Goal: Task Accomplishment & Management: Manage account settings

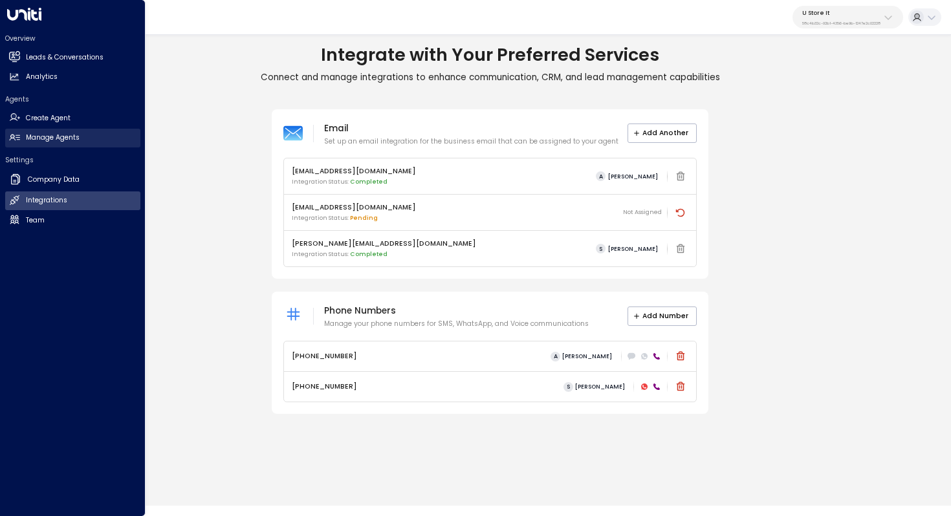
click at [50, 140] on h2 "Manage Agents" at bounding box center [53, 138] width 54 height 10
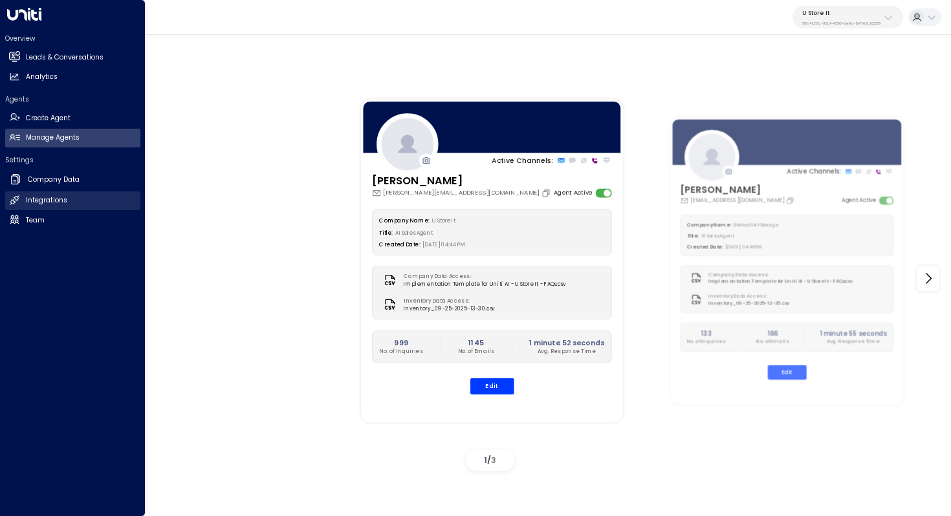
click at [58, 193] on link "Integrations Integrations" at bounding box center [72, 200] width 135 height 19
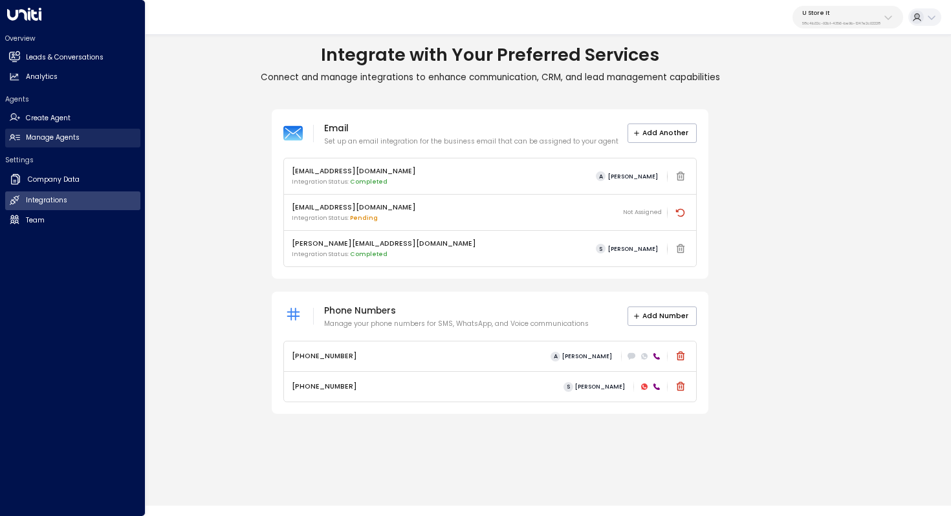
click at [38, 133] on h2 "Manage Agents" at bounding box center [53, 138] width 54 height 10
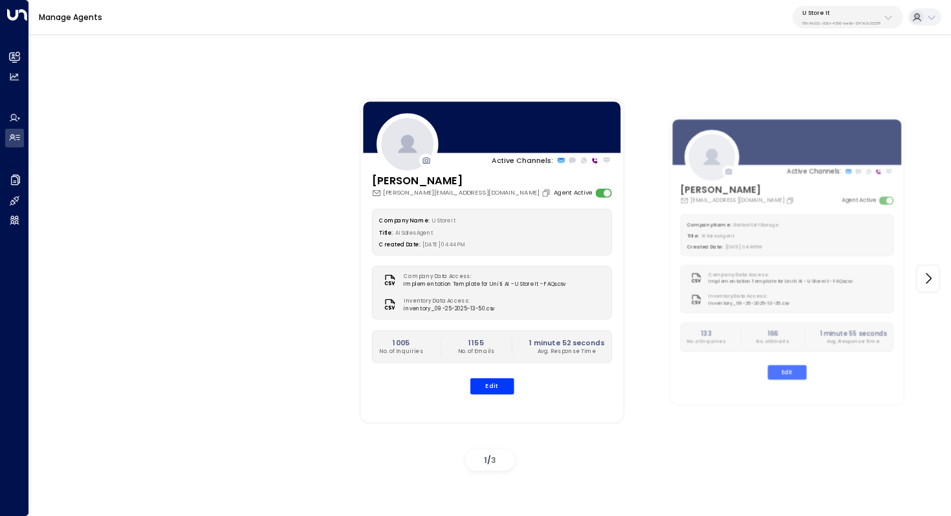
click at [746, 58] on div "Active Channels: [PERSON_NAME] [PERSON_NAME][EMAIL_ADDRESS][DOMAIN_NAME] Agent …" at bounding box center [490, 271] width 922 height 485
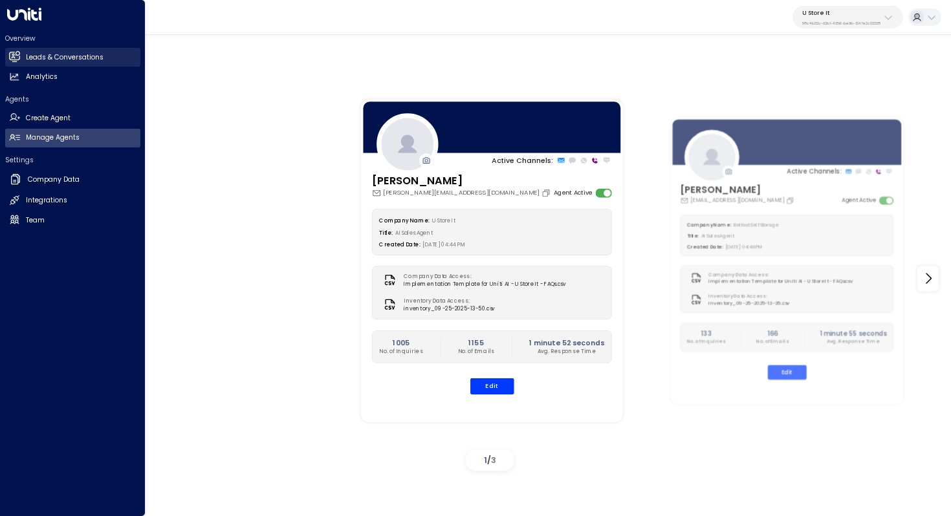
click at [74, 57] on h2 "Leads & Conversations" at bounding box center [65, 57] width 78 height 10
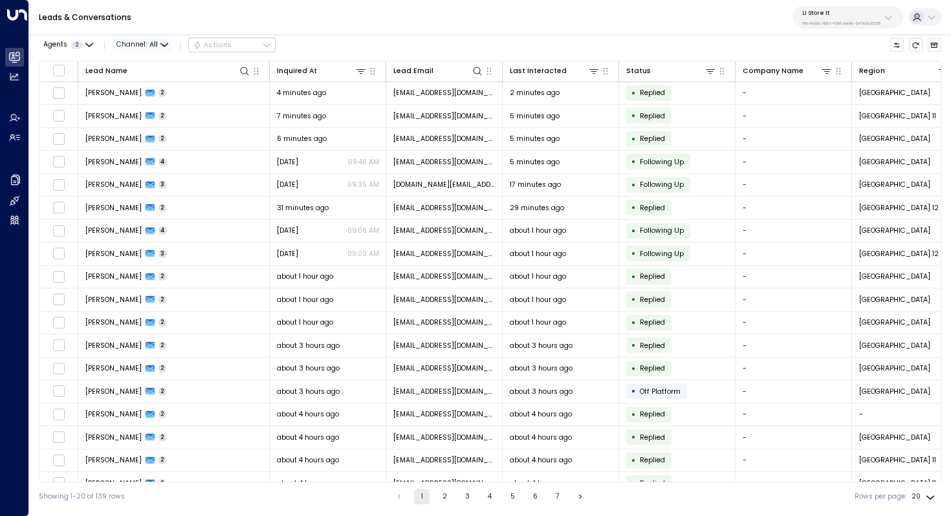
click at [144, 41] on span "Channel: All" at bounding box center [143, 45] width 60 height 14
click at [138, 92] on span "Voice" at bounding box center [131, 89] width 16 height 6
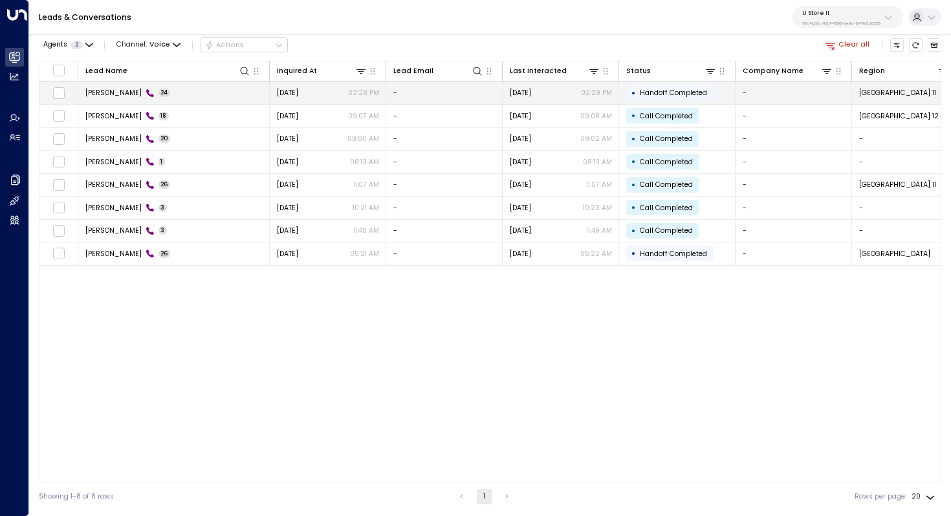
click at [196, 100] on td "[PERSON_NAME] 24" at bounding box center [173, 93] width 191 height 23
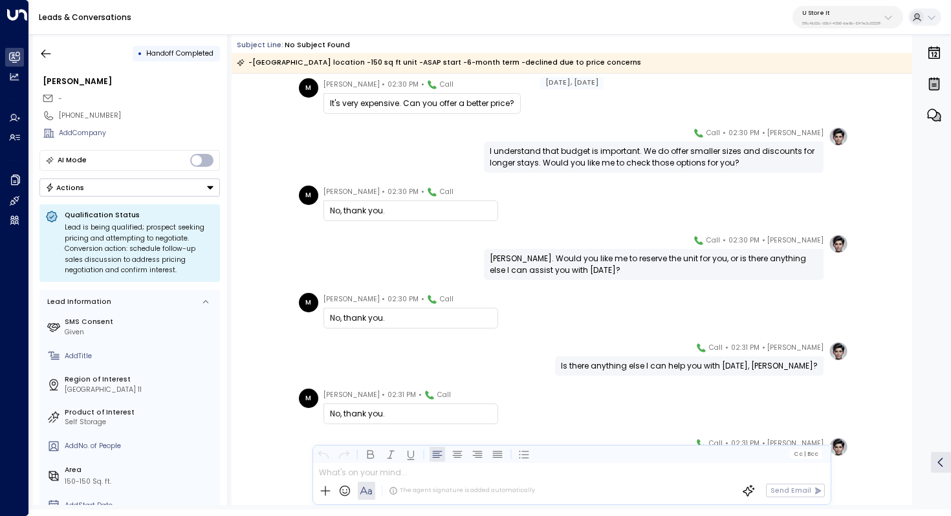
scroll to position [975, 0]
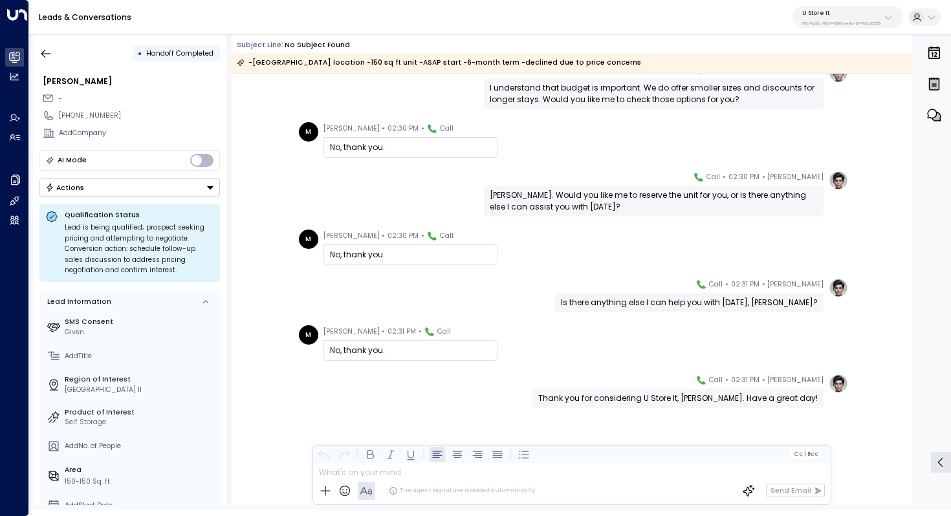
click at [861, 18] on div "U Store It 58c4b32c-92b1-4356-be9b-1247e2c02228" at bounding box center [841, 17] width 78 height 17
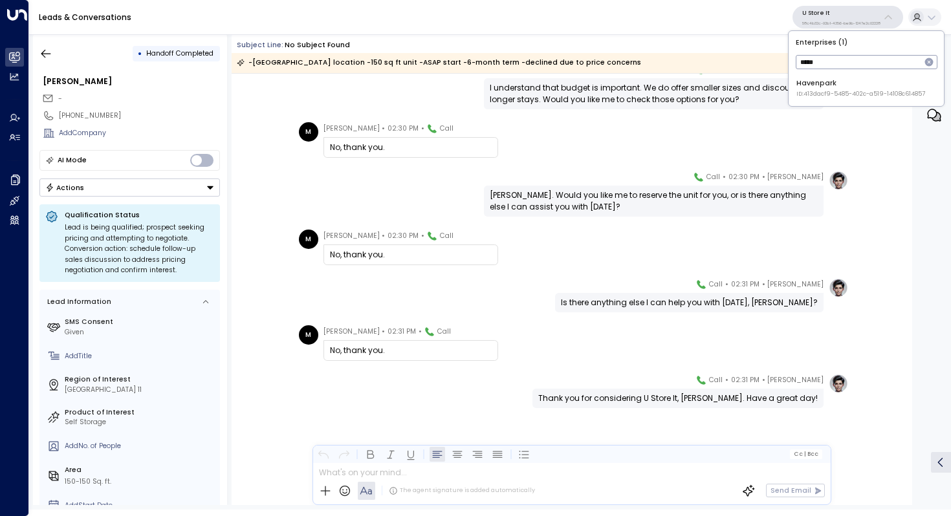
type input "*****"
click at [845, 85] on div "Havenpark ID: 413dacf9-5485-402c-a519-14108c614857" at bounding box center [860, 88] width 129 height 20
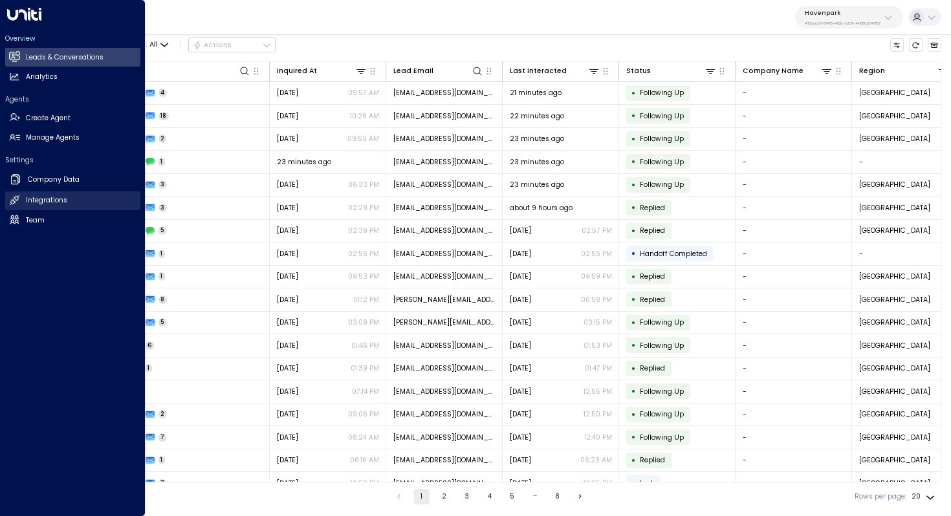
click at [60, 197] on h2 "Integrations" at bounding box center [46, 200] width 41 height 10
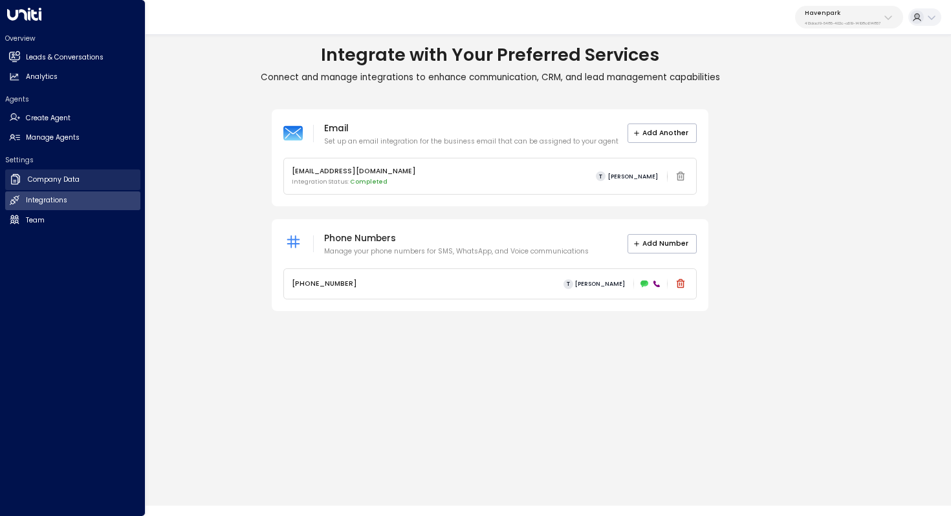
click at [61, 185] on link "Company Data Company Data" at bounding box center [72, 180] width 135 height 21
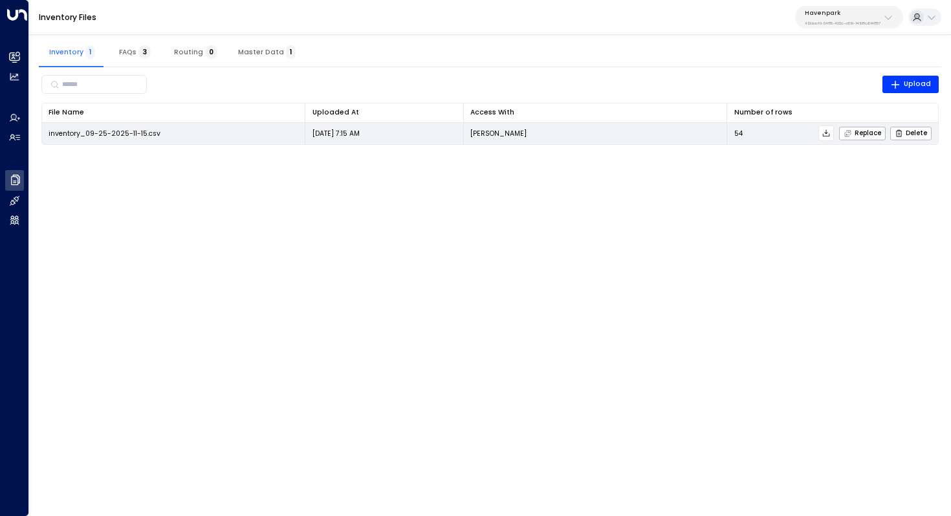
click at [827, 135] on icon at bounding box center [826, 133] width 9 height 9
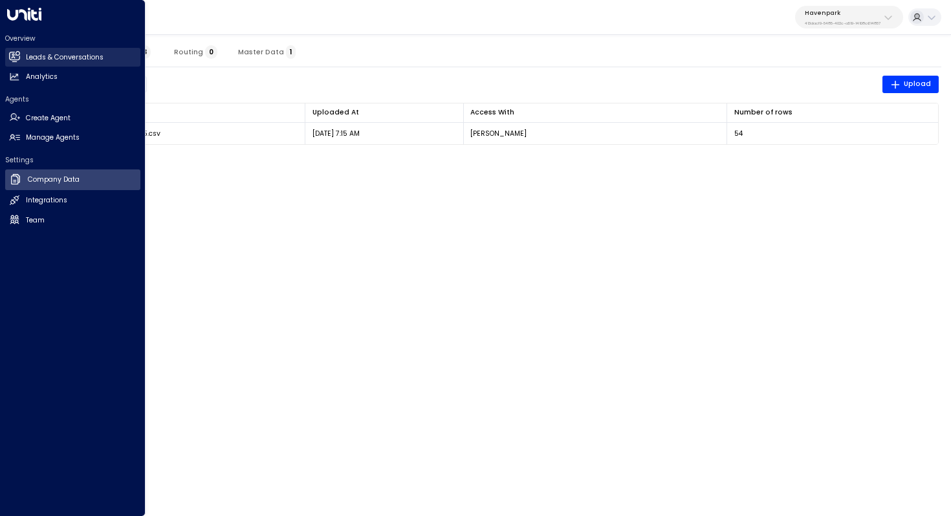
click at [38, 57] on h2 "Leads & Conversations" at bounding box center [65, 57] width 78 height 10
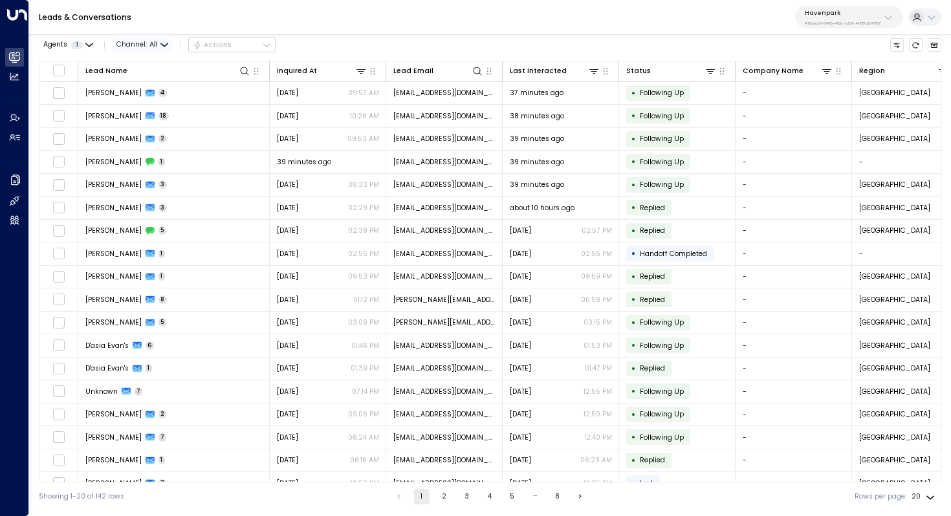
click at [159, 49] on span "Channel: All" at bounding box center [143, 45] width 60 height 14
click at [146, 142] on span "Web Chat" at bounding box center [145, 138] width 37 height 10
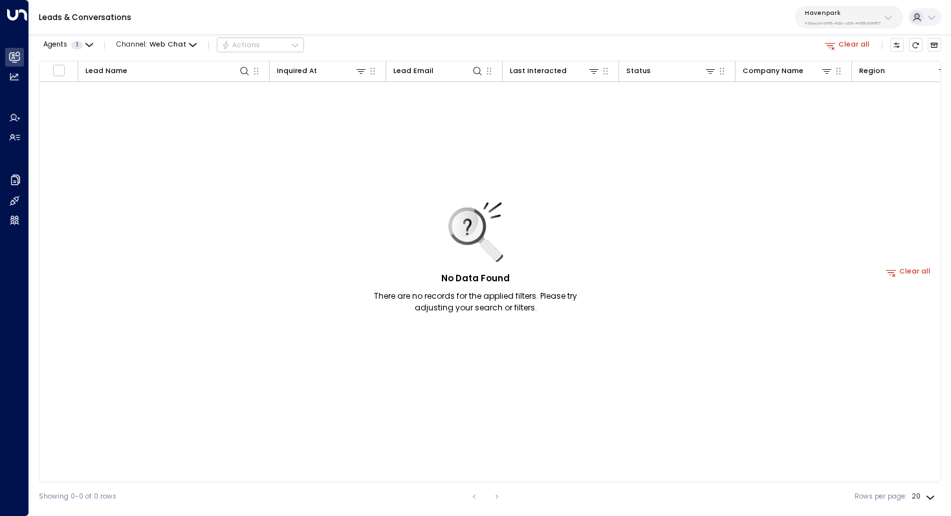
click at [829, 17] on div "Havenpark 413dacf9-5485-402c-a519-14108c614857" at bounding box center [843, 17] width 76 height 17
type input "****"
click at [829, 88] on div "Four Leaf Properties ID: 34e1cd17-0f68-49af-bd32-3c48ce8611d1" at bounding box center [863, 88] width 126 height 20
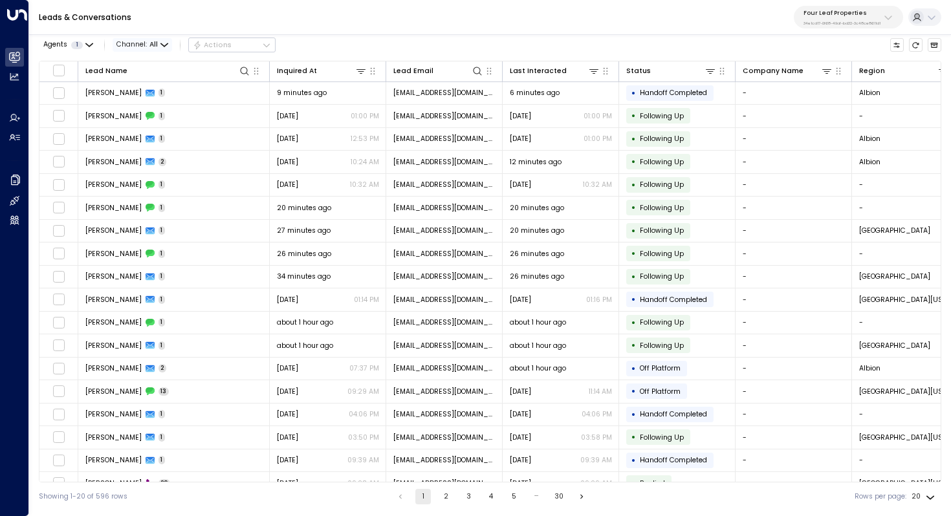
click at [144, 43] on span "Channel: All" at bounding box center [143, 45] width 60 height 14
click at [146, 139] on span "Web Chat" at bounding box center [145, 138] width 37 height 10
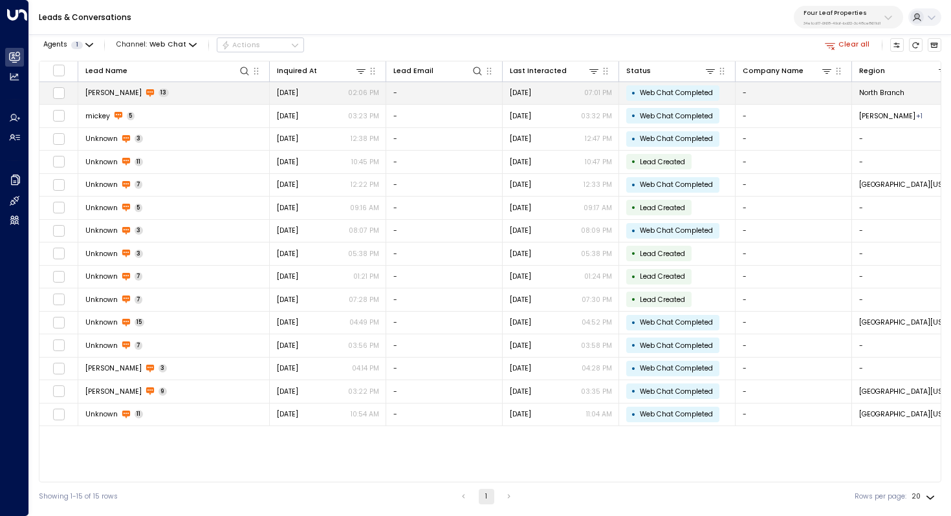
click at [135, 90] on td "[PERSON_NAME] 13" at bounding box center [173, 93] width 191 height 23
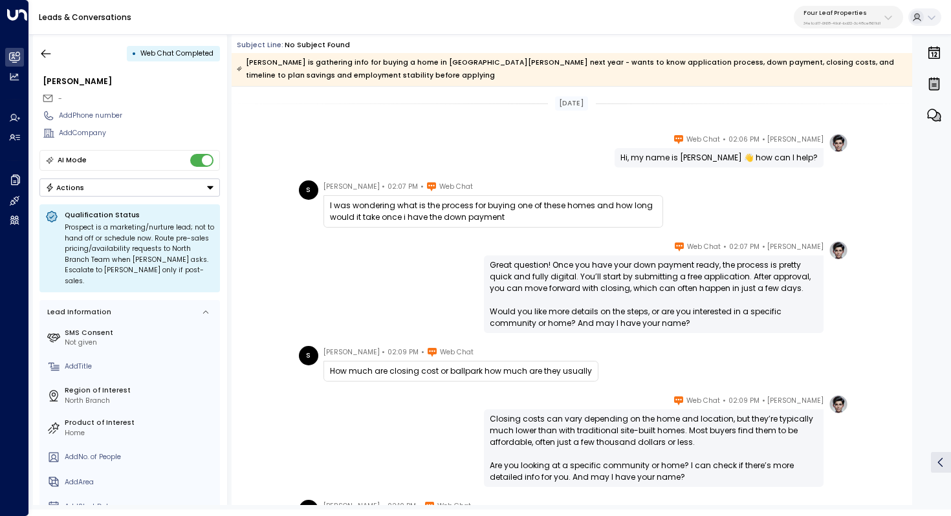
click at [684, 159] on div "Hi, my name is [PERSON_NAME] 👋 how can I help?" at bounding box center [718, 158] width 197 height 12
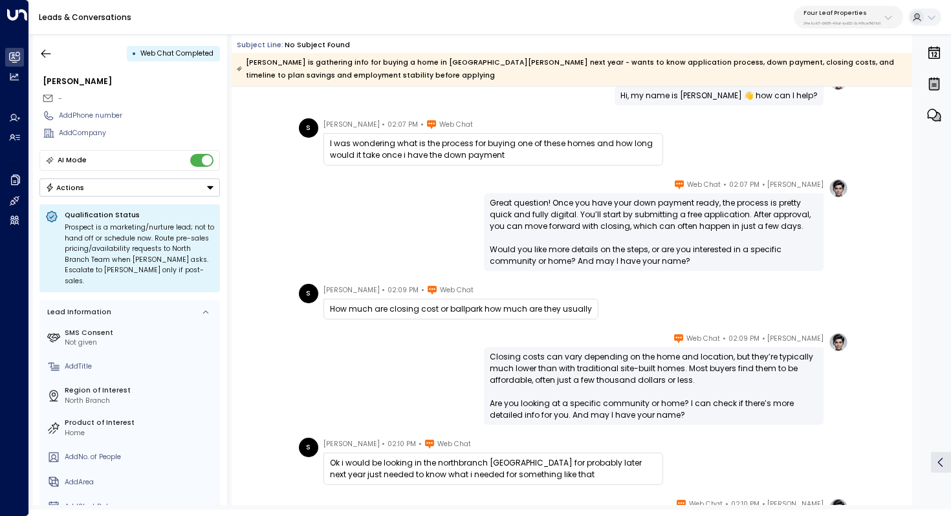
scroll to position [68, 0]
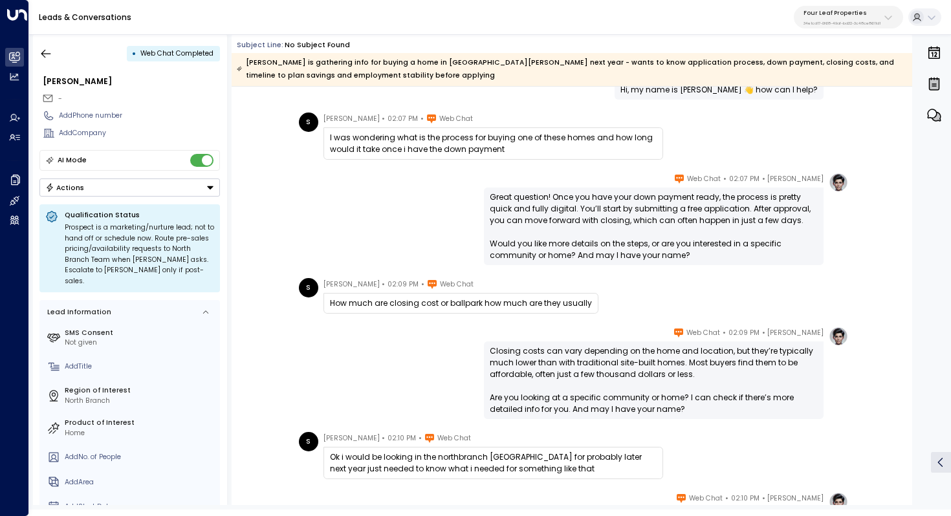
click at [430, 143] on div "I was wondering what is the process for buying one of these homes and how long …" at bounding box center [493, 143] width 327 height 23
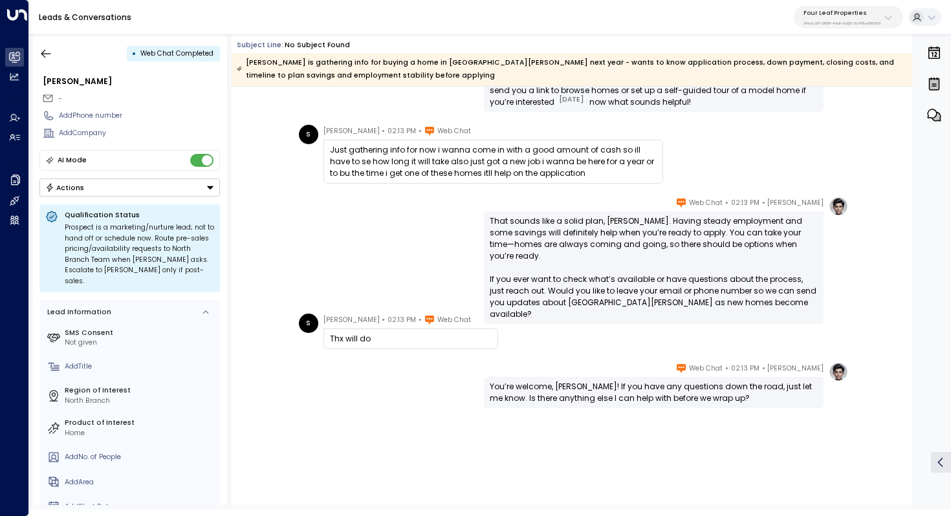
scroll to position [730, 0]
drag, startPoint x: 626, startPoint y: 388, endPoint x: 626, endPoint y: 399, distance: 11.6
click at [626, 399] on div "You’re welcome, [PERSON_NAME]! If you have any questions down the road, just le…" at bounding box center [654, 392] width 328 height 23
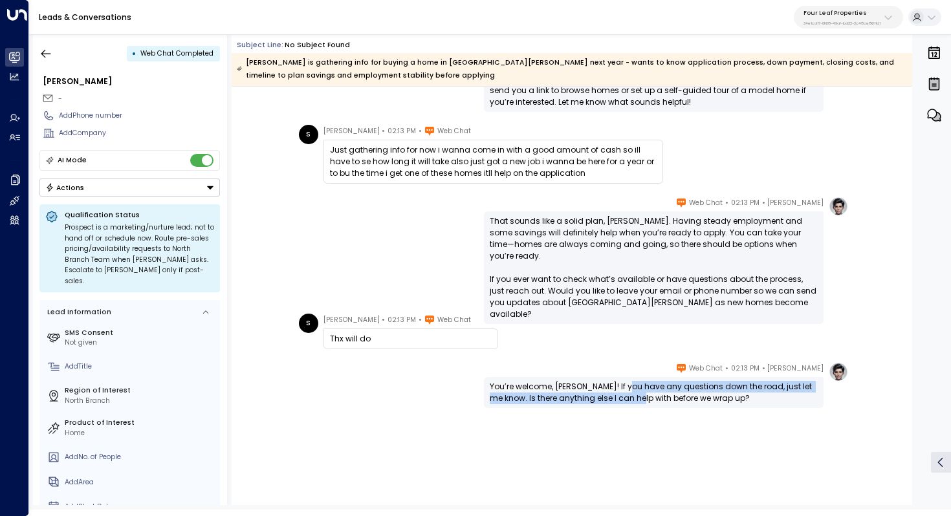
drag, startPoint x: 628, startPoint y: 389, endPoint x: 628, endPoint y: 400, distance: 11.0
click at [628, 400] on div "You’re welcome, [PERSON_NAME]! If you have any questions down the road, just le…" at bounding box center [654, 392] width 328 height 23
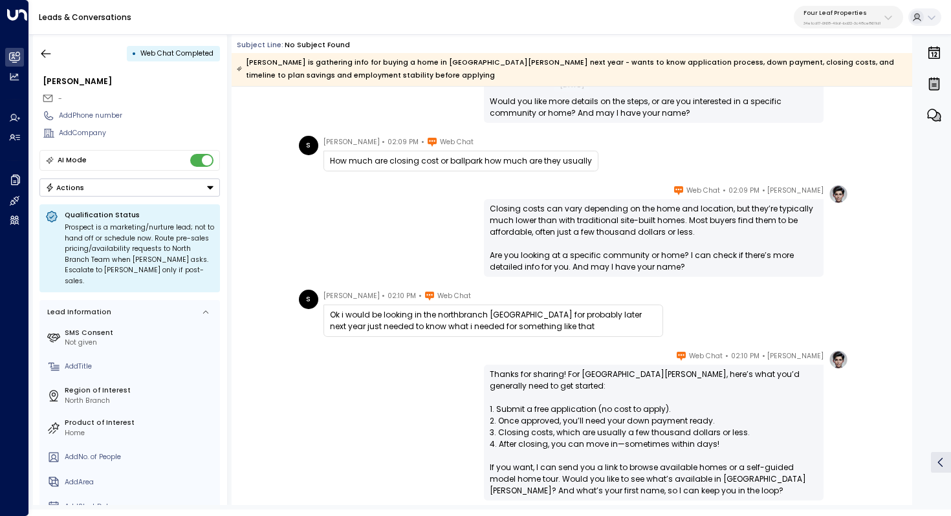
scroll to position [275, 0]
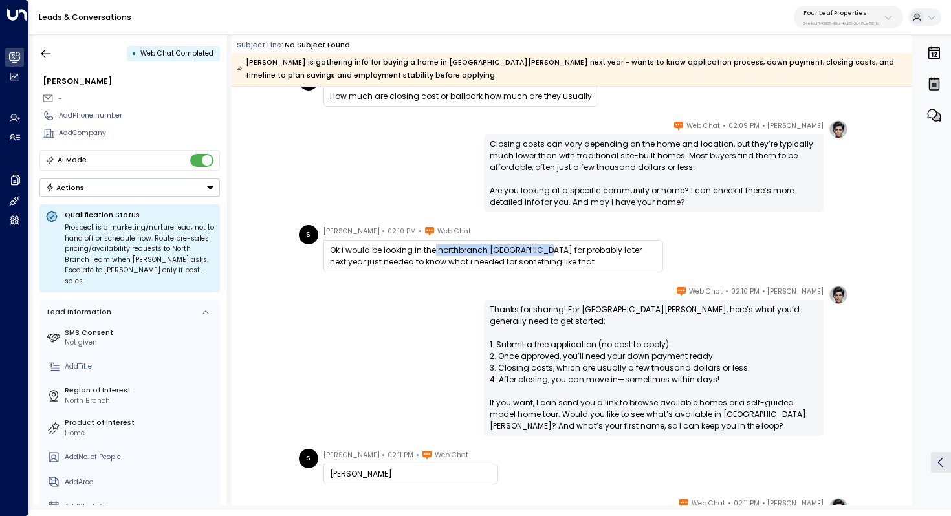
drag, startPoint x: 434, startPoint y: 248, endPoint x: 545, endPoint y: 249, distance: 110.6
click at [545, 249] on div "Ok i would be looking in the northbranch [GEOGRAPHIC_DATA] for probably later n…" at bounding box center [493, 256] width 327 height 23
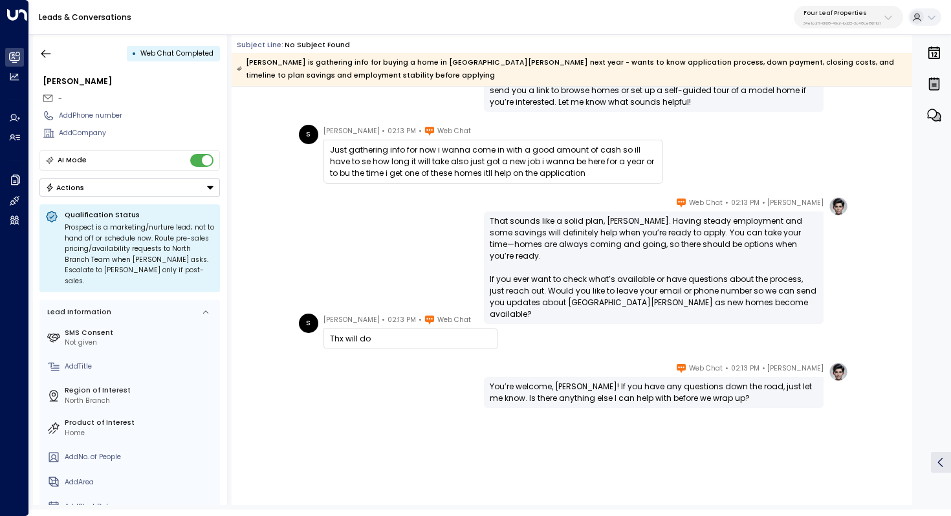
scroll to position [5, 0]
click at [45, 52] on icon "button" at bounding box center [45, 53] width 13 height 13
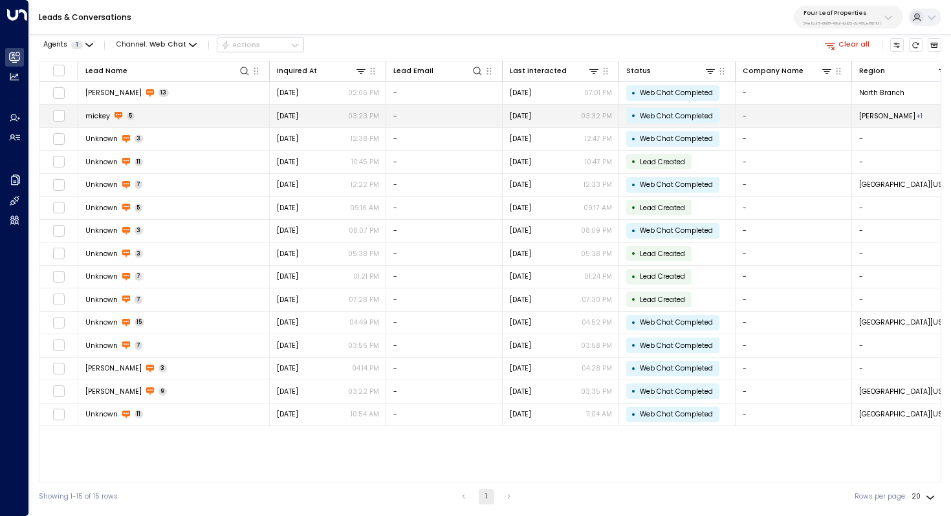
click at [95, 115] on span "mickey" at bounding box center [97, 116] width 25 height 10
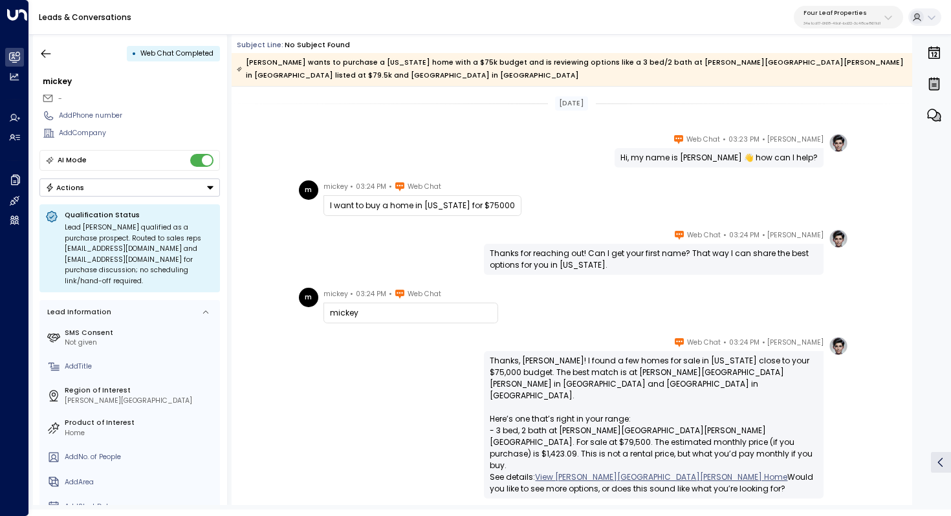
scroll to position [48, 0]
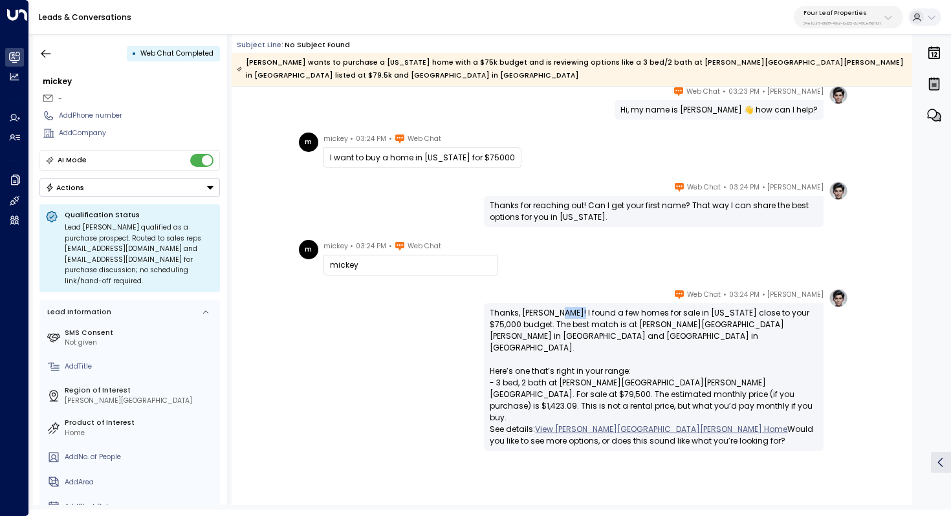
drag, startPoint x: 552, startPoint y: 298, endPoint x: 591, endPoint y: 298, distance: 39.5
click at [590, 307] on div "Thanks, [PERSON_NAME]! I found a few homes for sale in [US_STATE] close to your…" at bounding box center [654, 377] width 328 height 140
click at [591, 307] on div "Thanks, [PERSON_NAME]! I found a few homes for sale in [US_STATE] close to your…" at bounding box center [654, 377] width 328 height 140
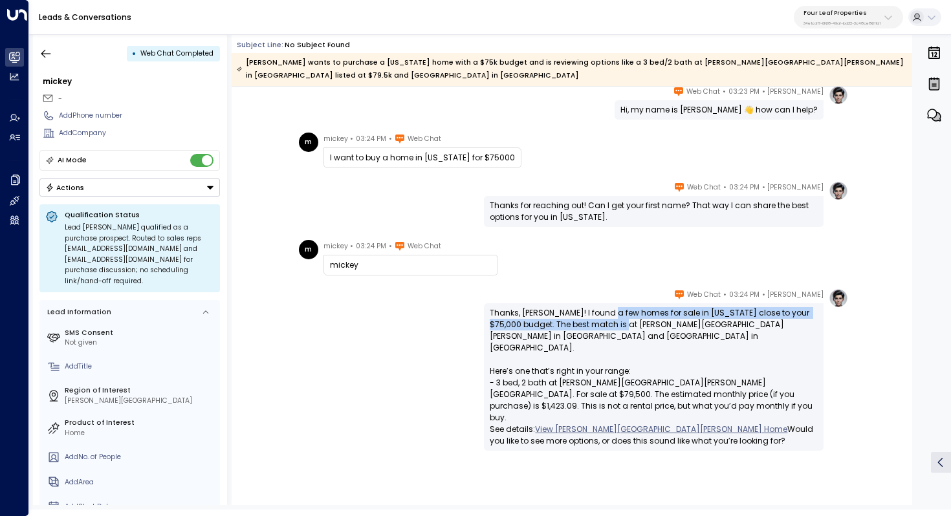
drag, startPoint x: 607, startPoint y: 298, endPoint x: 607, endPoint y: 308, distance: 10.4
click at [607, 308] on div "Thanks, [PERSON_NAME]! I found a few homes for sale in [US_STATE] close to your…" at bounding box center [654, 377] width 328 height 140
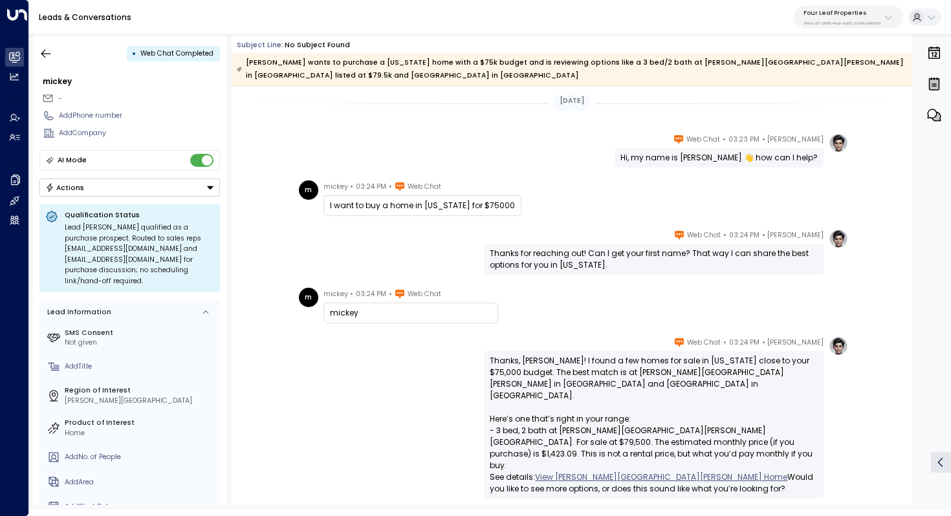
scroll to position [1, 0]
drag, startPoint x: 381, startPoint y: 190, endPoint x: 435, endPoint y: 190, distance: 54.3
click at [435, 199] on div "I want to buy a home in [US_STATE] for $75000" at bounding box center [422, 205] width 185 height 12
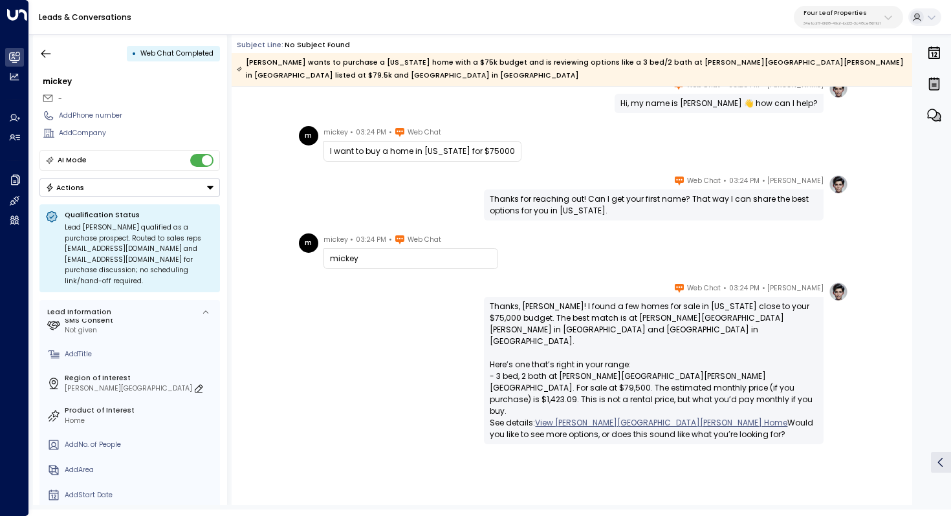
scroll to position [0, 0]
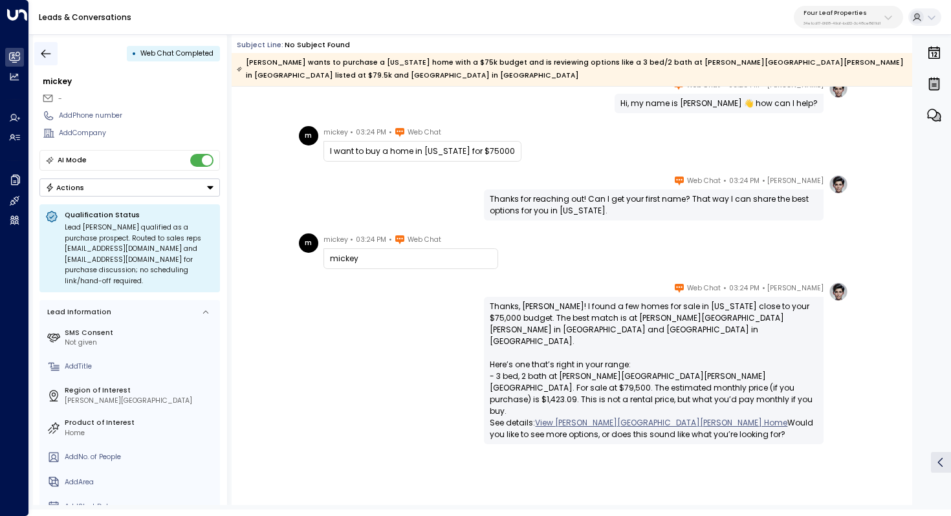
click at [44, 43] on button "button" at bounding box center [45, 53] width 23 height 23
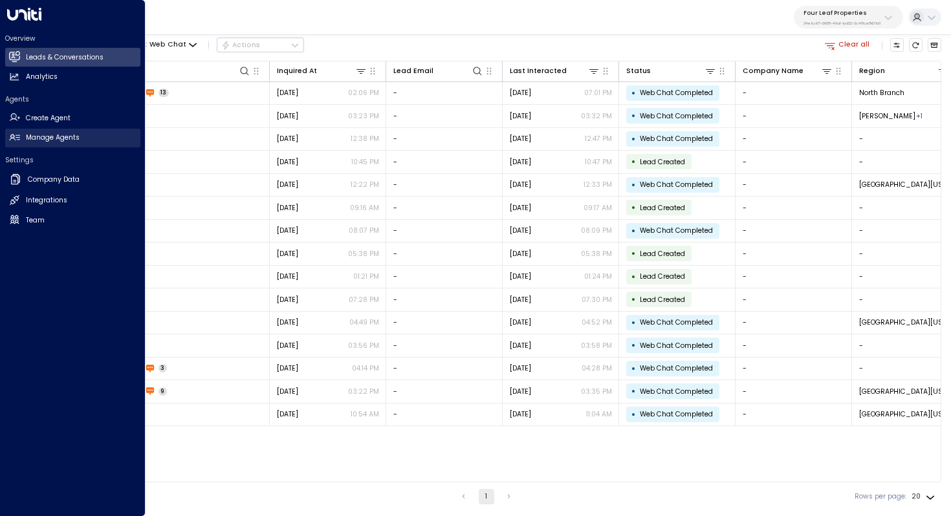
click at [35, 134] on h2 "Manage Agents" at bounding box center [53, 138] width 54 height 10
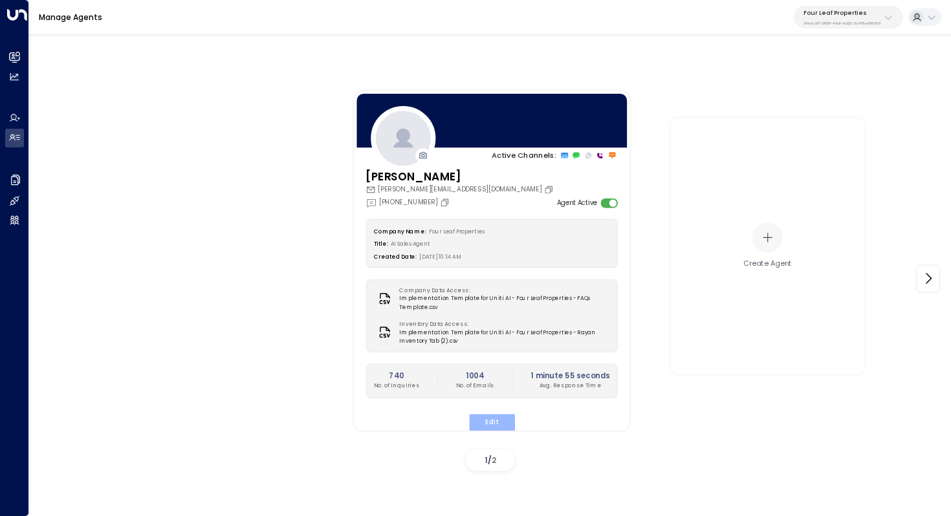
click at [495, 418] on button "Edit" at bounding box center [491, 422] width 46 height 17
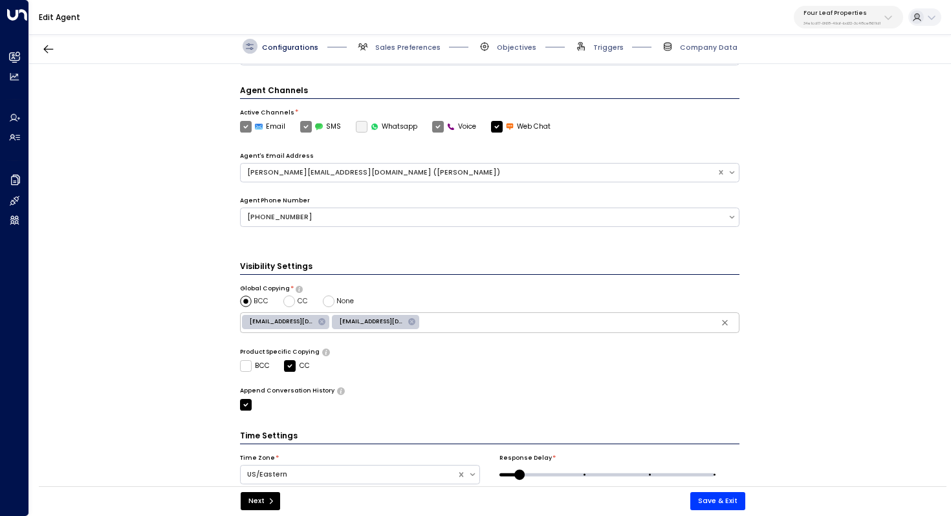
scroll to position [261, 0]
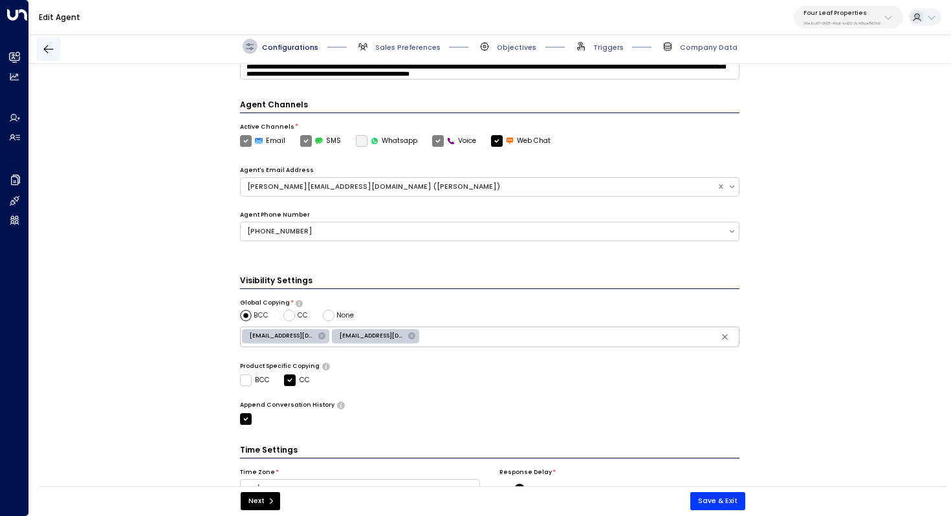
click at [52, 50] on icon "button" at bounding box center [48, 49] width 13 height 13
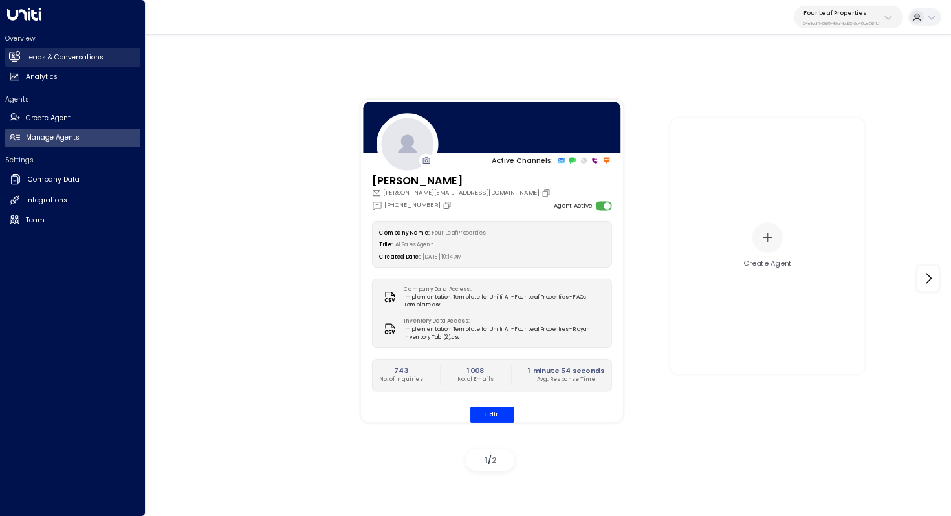
click at [23, 56] on link "Leads & Conversations Leads & Conversations" at bounding box center [72, 57] width 135 height 19
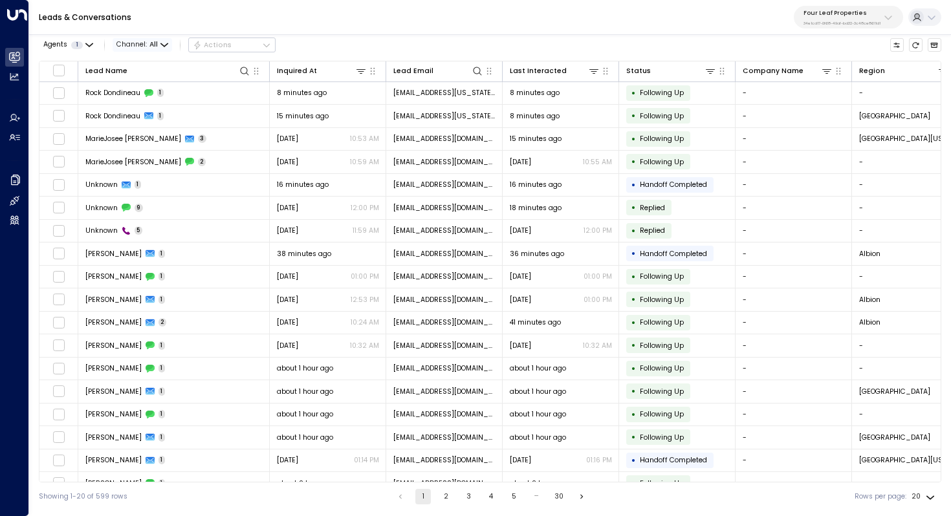
click at [154, 44] on span "All" at bounding box center [153, 45] width 8 height 8
click at [148, 131] on li "Web Chat" at bounding box center [147, 138] width 62 height 18
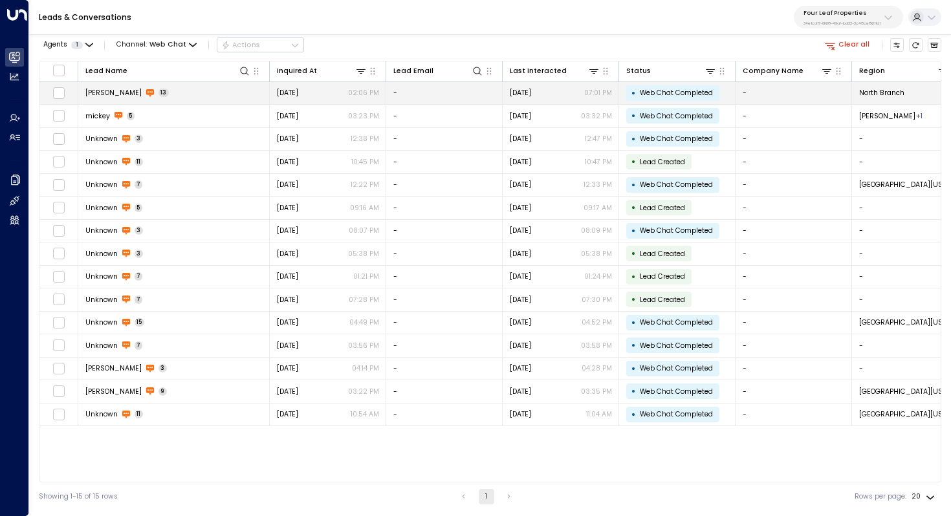
click at [159, 94] on span "13" at bounding box center [164, 93] width 11 height 8
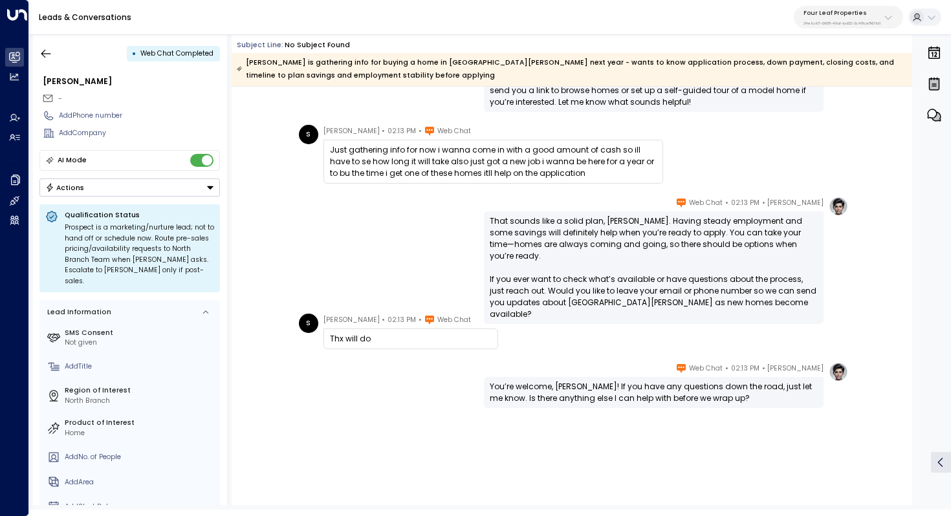
scroll to position [5, 0]
click at [46, 51] on icon "button" at bounding box center [45, 53] width 13 height 13
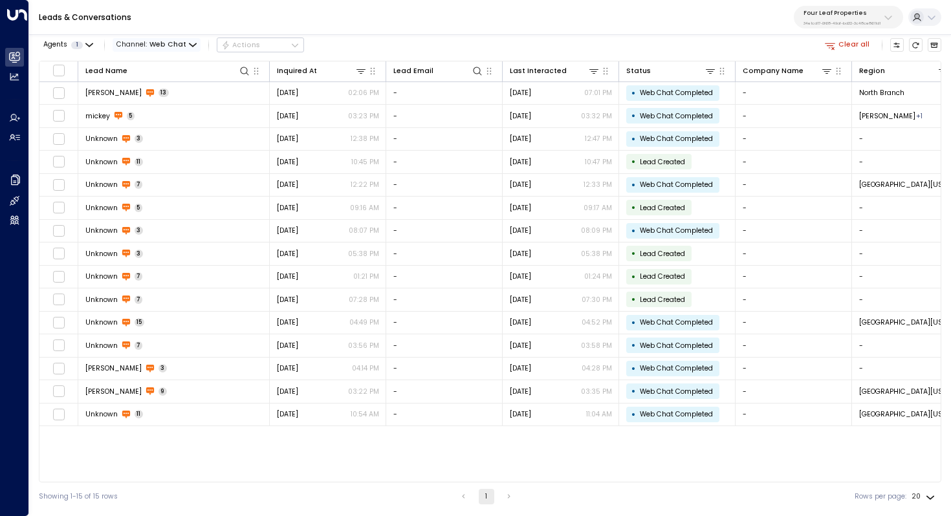
click at [166, 45] on span "Web Chat" at bounding box center [167, 45] width 37 height 8
click at [136, 67] on p "All" at bounding box center [147, 66] width 41 height 10
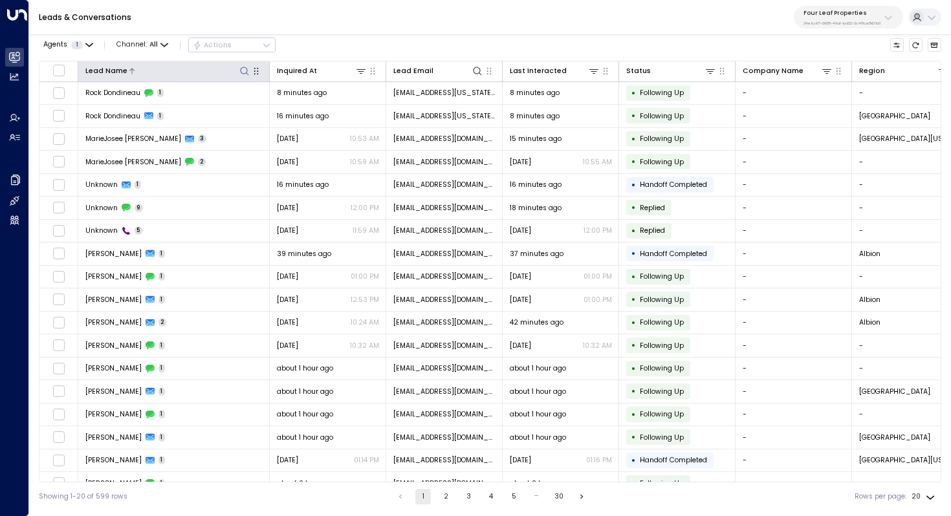
click at [142, 70] on div at bounding box center [189, 71] width 124 height 12
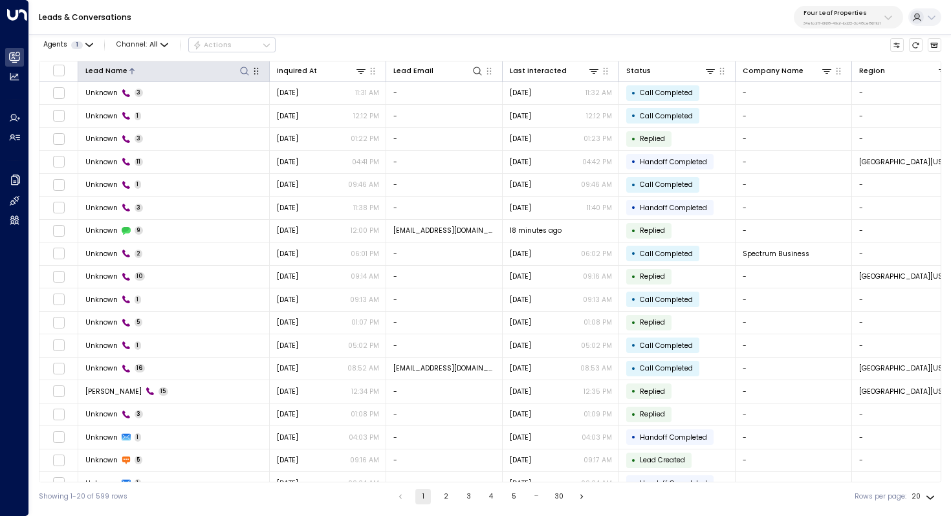
click at [241, 69] on icon at bounding box center [244, 71] width 10 height 10
type input "****"
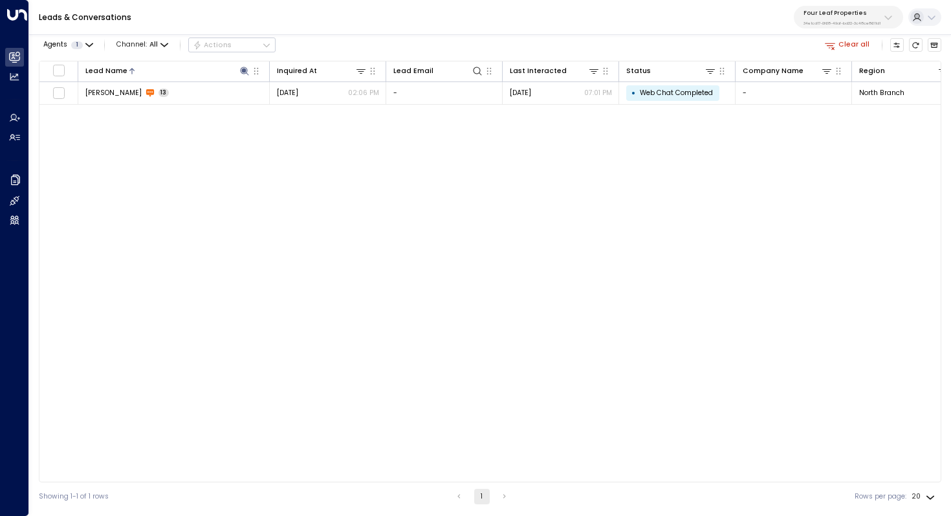
click at [285, 164] on div "Lead Name Inquired At Lead Email Last Interacted Status Company Name Region Pro…" at bounding box center [490, 272] width 902 height 422
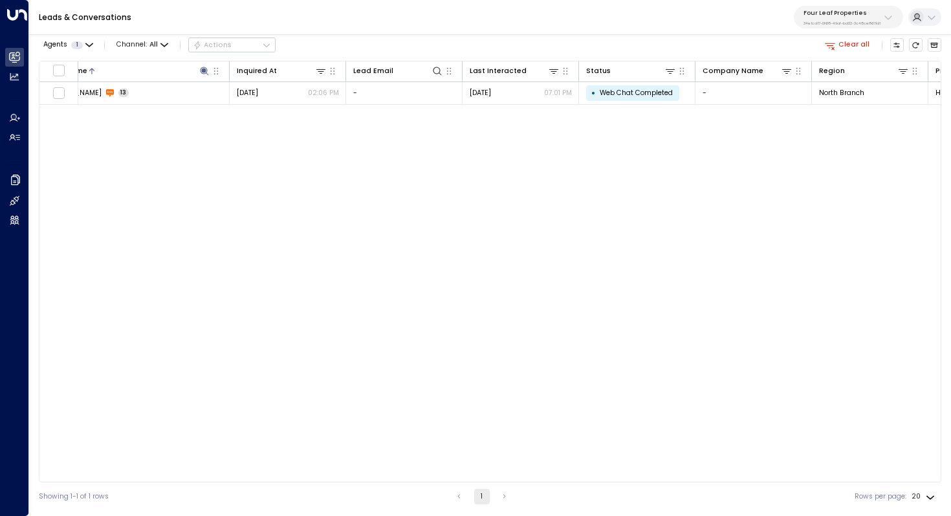
scroll to position [0, 50]
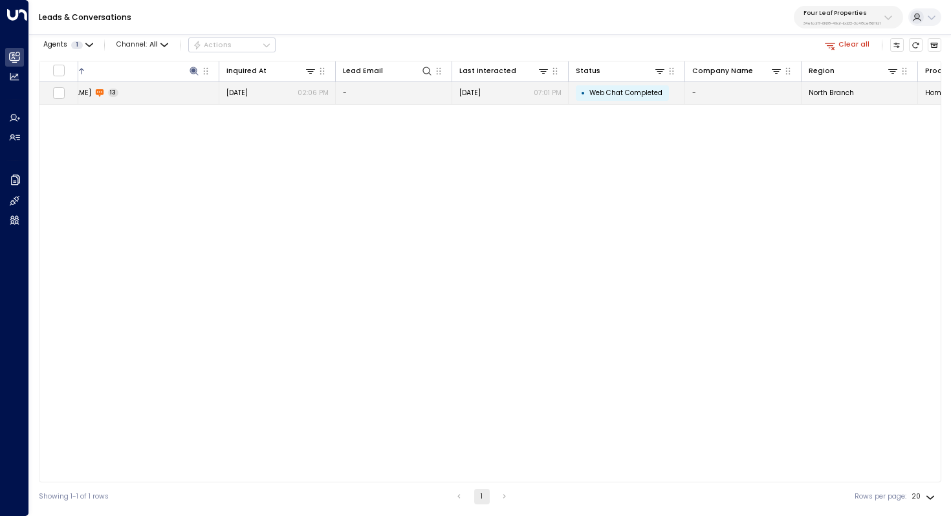
click at [646, 91] on span "Web Chat Completed" at bounding box center [625, 93] width 73 height 10
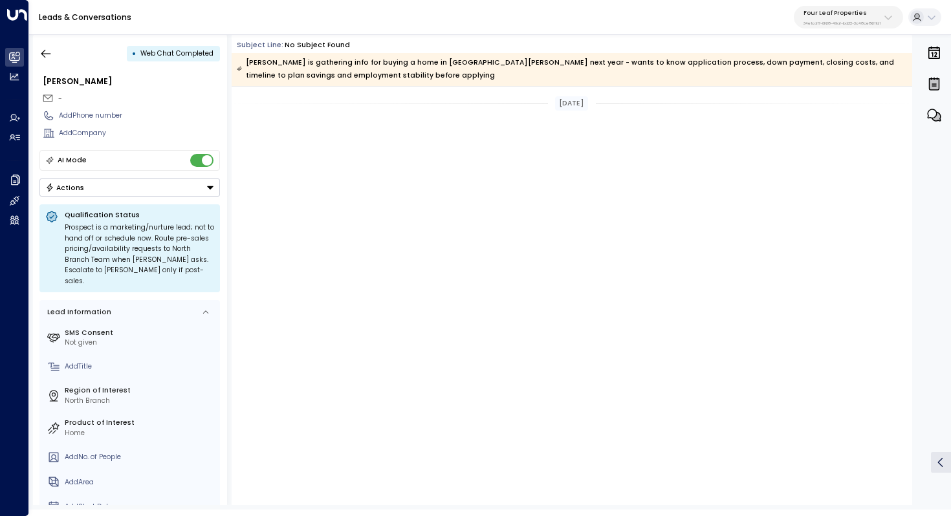
scroll to position [730, 0]
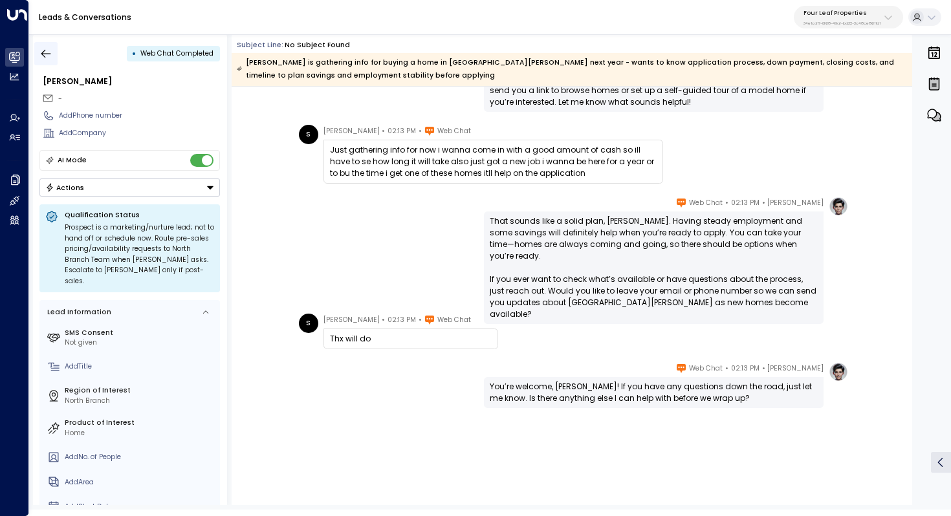
click at [45, 44] on button "button" at bounding box center [45, 53] width 23 height 23
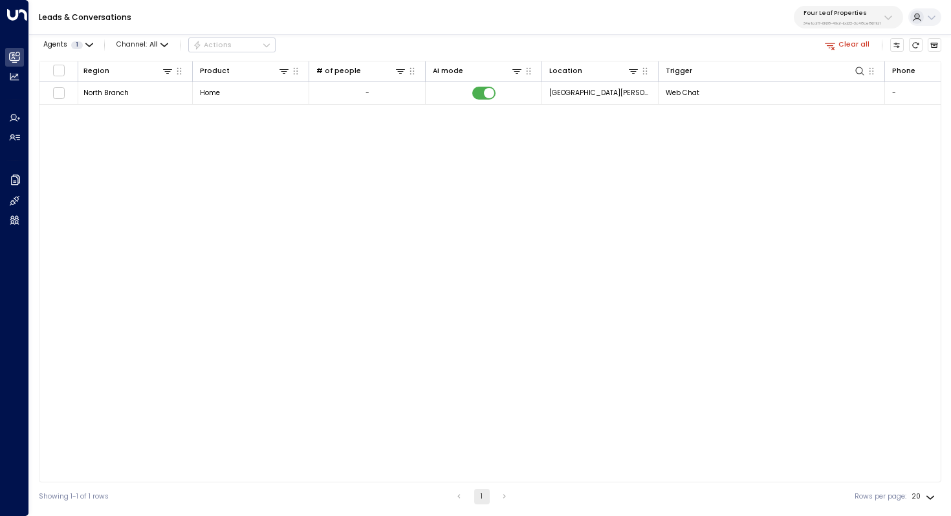
scroll to position [0, 840]
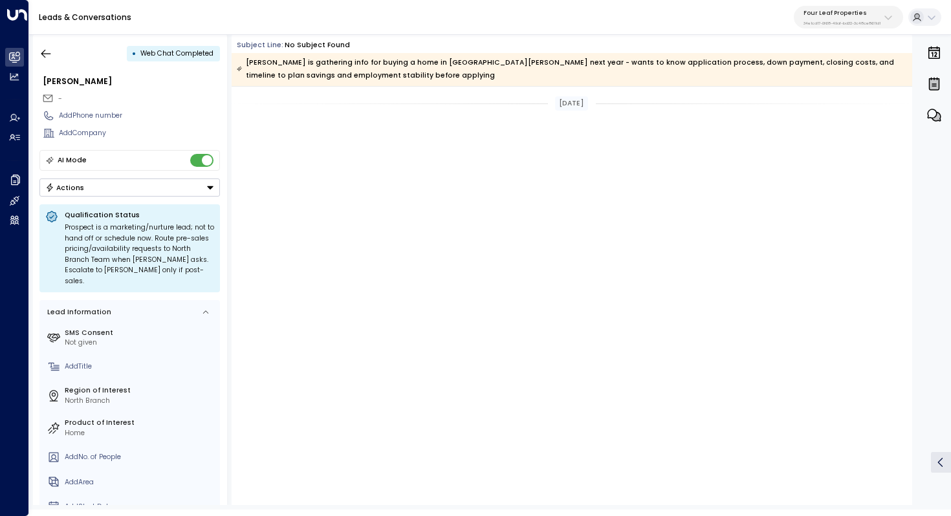
scroll to position [730, 0]
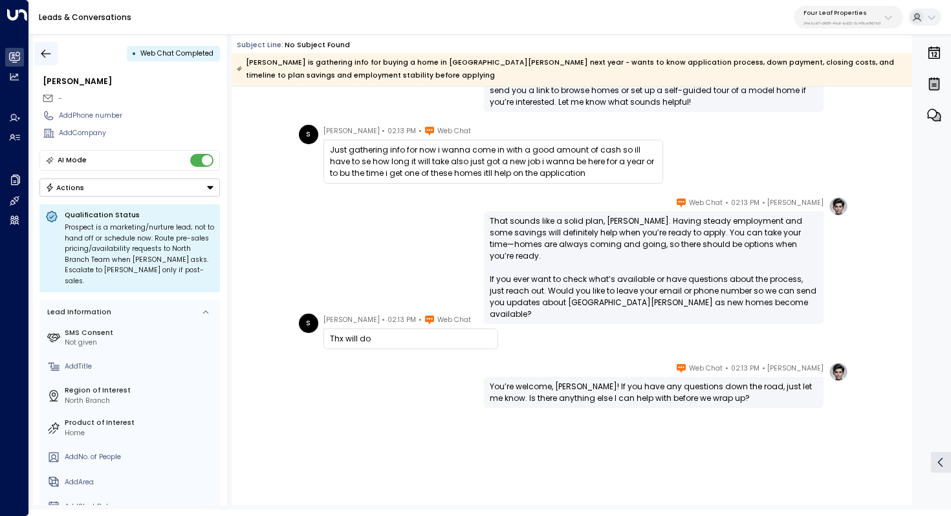
click at [44, 47] on icon "button" at bounding box center [45, 53] width 13 height 13
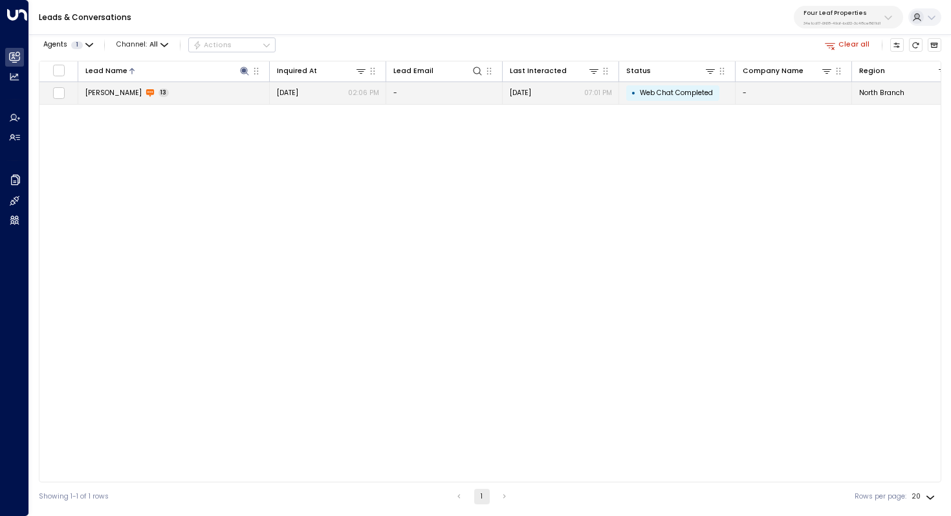
click at [96, 95] on span "[PERSON_NAME]" at bounding box center [113, 93] width 56 height 10
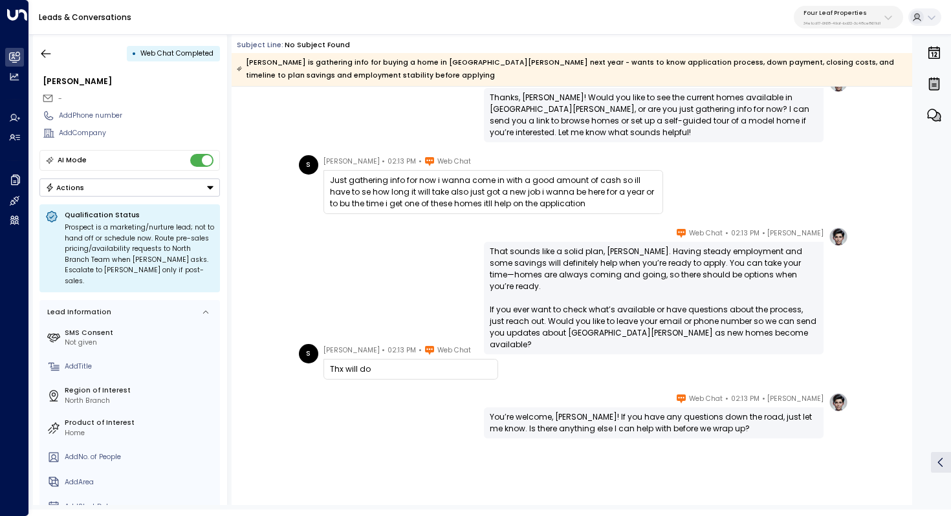
scroll to position [686, 0]
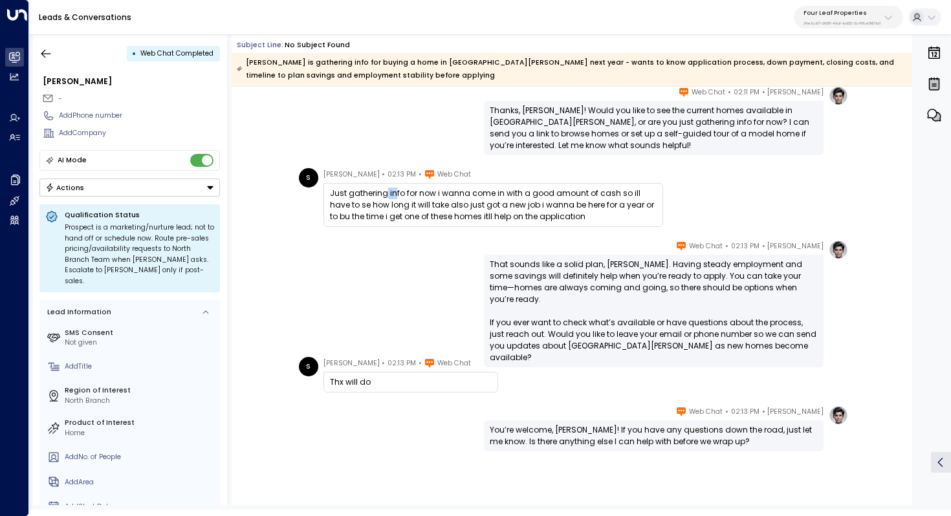
drag, startPoint x: 383, startPoint y: 193, endPoint x: 394, endPoint y: 193, distance: 11.0
click at [393, 193] on div "Just gathering info for now i wanna come in with a good amount of cash so ill h…" at bounding box center [493, 205] width 327 height 35
click at [394, 193] on div "Just gathering info for now i wanna come in with a good amount of cash so ill h…" at bounding box center [493, 205] width 327 height 35
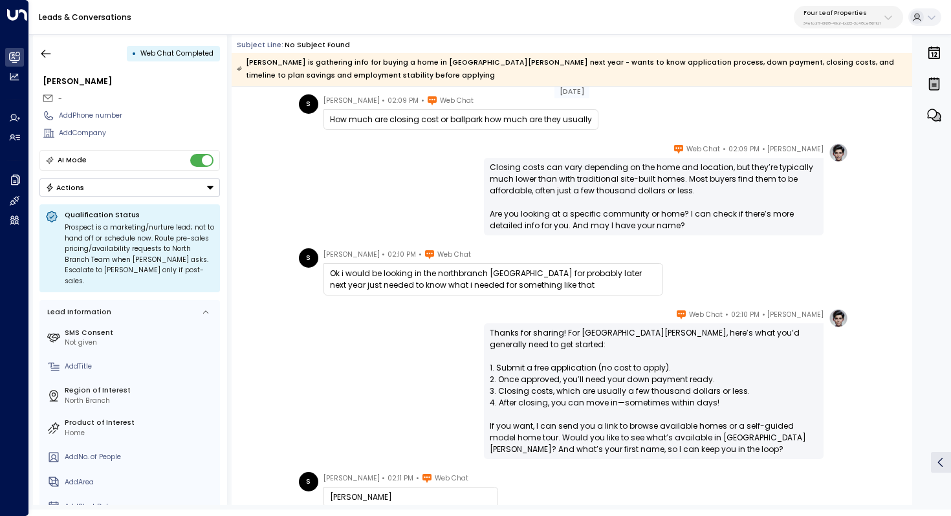
scroll to position [208, 0]
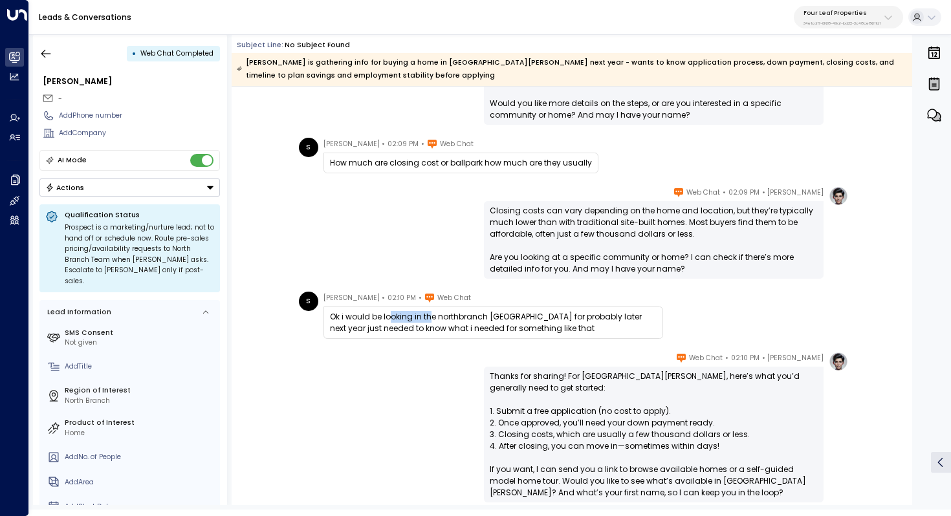
drag, startPoint x: 391, startPoint y: 315, endPoint x: 432, endPoint y: 315, distance: 40.8
click at [432, 315] on div "Ok i would be looking in the northbranch [GEOGRAPHIC_DATA] for probably later n…" at bounding box center [493, 322] width 327 height 23
click at [479, 315] on div "Ok i would be looking in the northbranch [GEOGRAPHIC_DATA] for probably later n…" at bounding box center [493, 322] width 327 height 23
drag, startPoint x: 372, startPoint y: 159, endPoint x: 459, endPoint y: 164, distance: 86.8
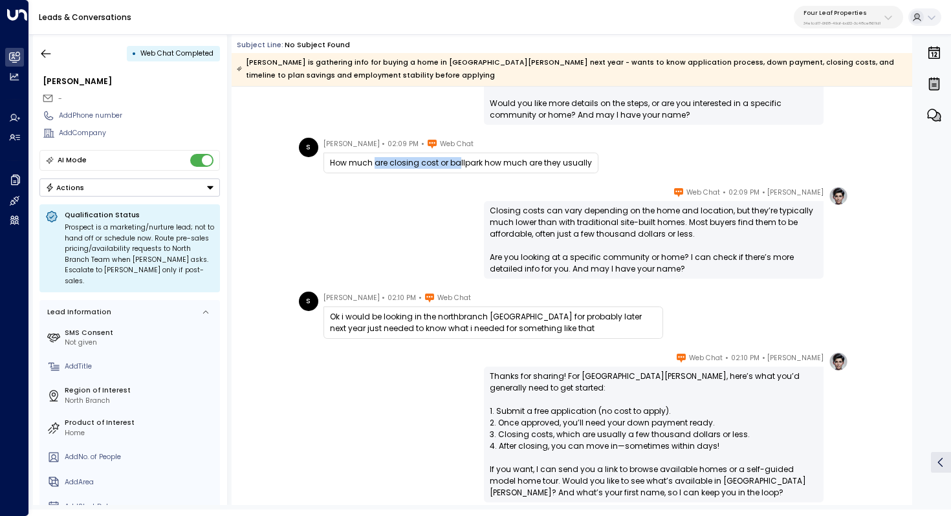
click at [459, 164] on div "How much are closing cost or ballpark how much are they usually" at bounding box center [461, 163] width 262 height 12
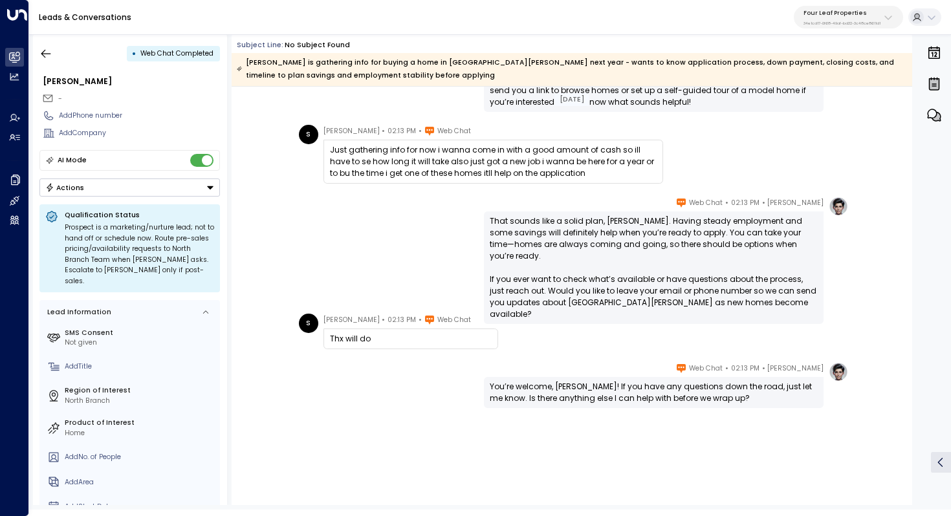
scroll to position [730, 0]
click at [401, 160] on div "Just gathering info for now i wanna come in with a good amount of cash so ill h…" at bounding box center [493, 161] width 327 height 35
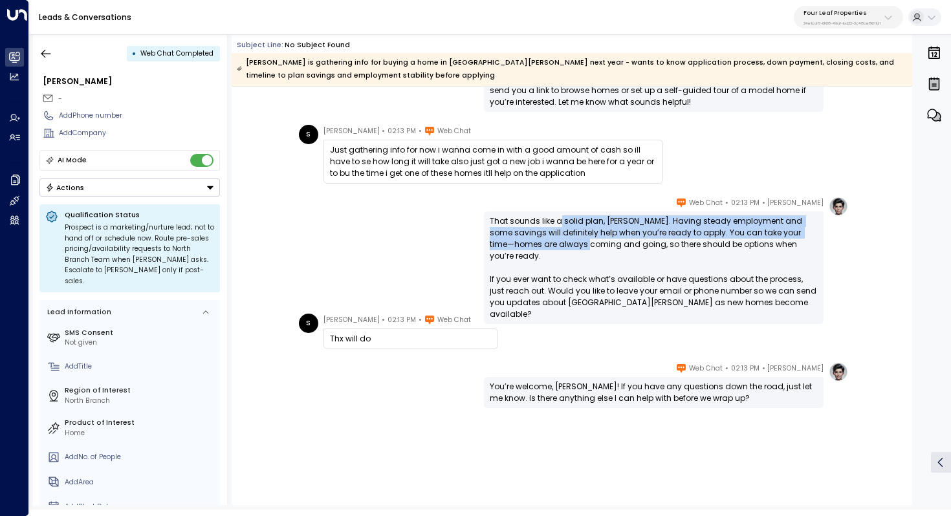
drag, startPoint x: 558, startPoint y: 221, endPoint x: 558, endPoint y: 248, distance: 27.2
click at [558, 248] on div "That sounds like a solid plan, [PERSON_NAME]. Having steady employment and some…" at bounding box center [654, 267] width 328 height 105
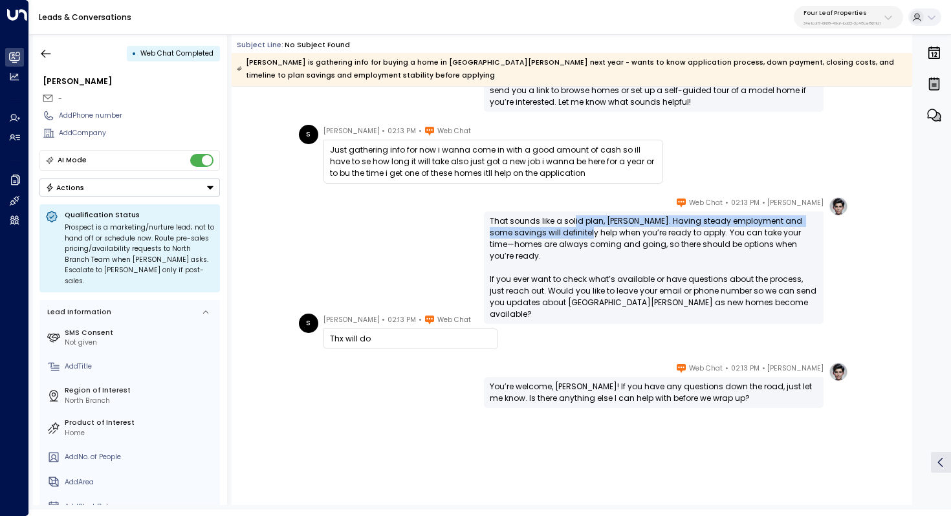
drag, startPoint x: 572, startPoint y: 224, endPoint x: 572, endPoint y: 238, distance: 14.2
click at [572, 237] on div "That sounds like a solid plan, [PERSON_NAME]. Having steady employment and some…" at bounding box center [654, 267] width 328 height 105
click at [572, 238] on div "That sounds like a solid plan, [PERSON_NAME]. Having steady employment and some…" at bounding box center [654, 267] width 328 height 105
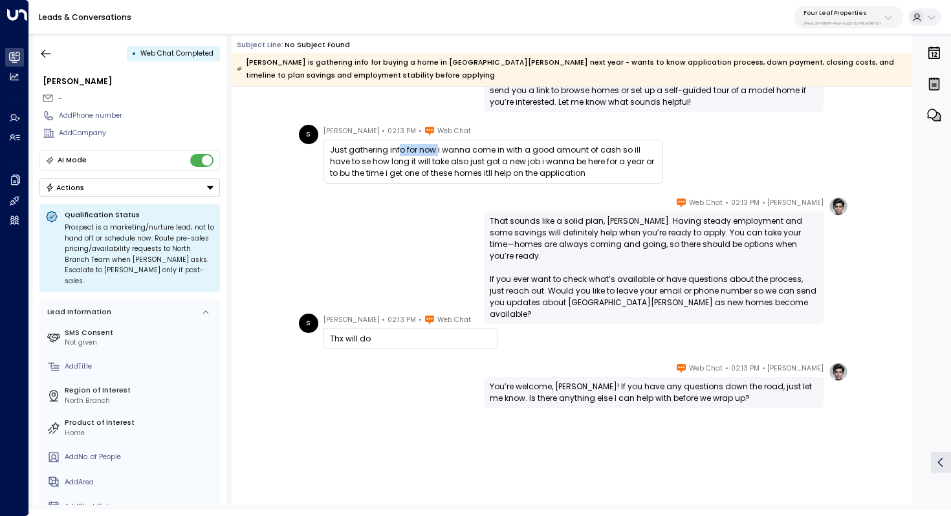
drag, startPoint x: 398, startPoint y: 152, endPoint x: 437, endPoint y: 152, distance: 38.8
click at [437, 152] on div "Just gathering info for now i wanna come in with a good amount of cash so ill h…" at bounding box center [493, 161] width 327 height 35
click at [460, 156] on div "Just gathering info for now i wanna come in with a good amount of cash so ill h…" at bounding box center [493, 161] width 327 height 35
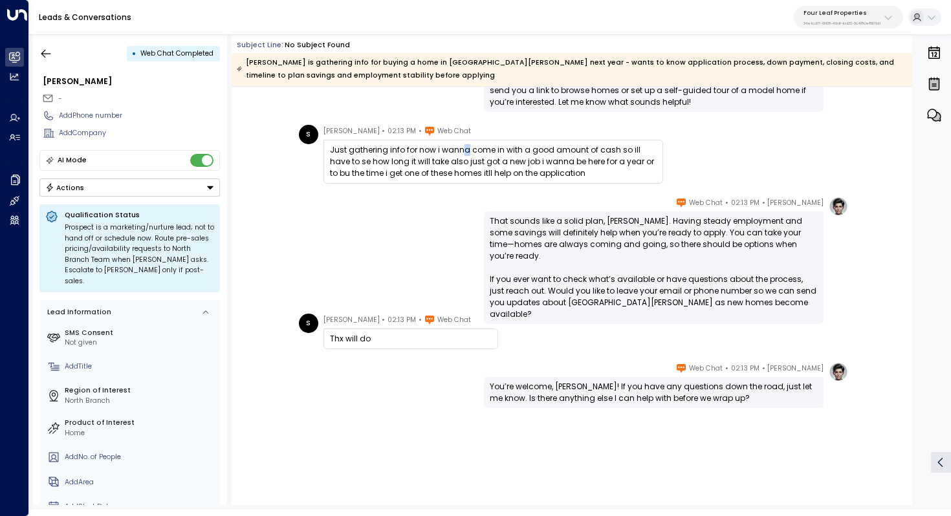
drag, startPoint x: 458, startPoint y: 152, endPoint x: 465, endPoint y: 152, distance: 7.1
click at [465, 152] on div "Just gathering info for now i wanna come in with a good amount of cash so ill h…" at bounding box center [493, 161] width 327 height 35
click at [493, 157] on div "Just gathering info for now i wanna come in with a good amount of cash so ill h…" at bounding box center [493, 161] width 327 height 35
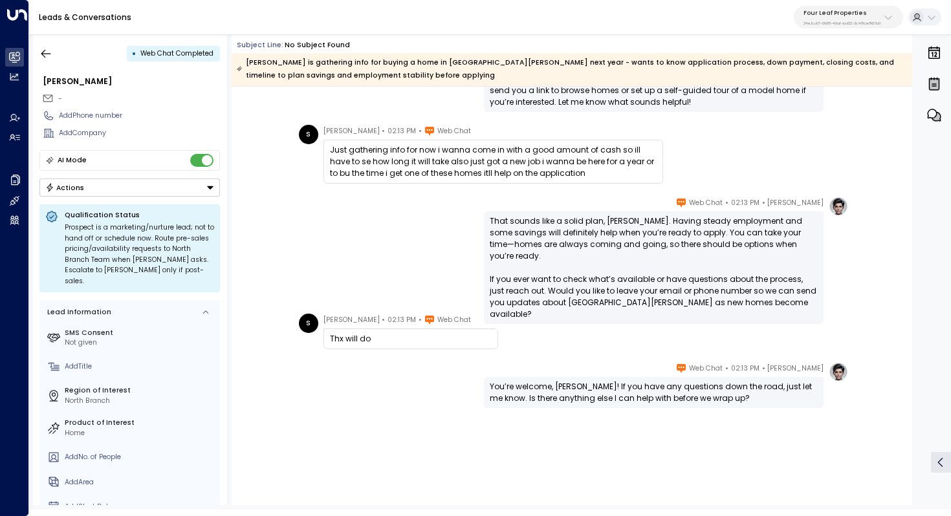
click at [530, 138] on div "[PERSON_NAME] • 02:13 PM • Web Chat Just gathering info for now i wanna come in…" at bounding box center [493, 154] width 340 height 59
drag, startPoint x: 509, startPoint y: 145, endPoint x: 509, endPoint y: 158, distance: 13.0
click at [509, 158] on div "Just gathering info for now i wanna come in with a good amount of cash so ill h…" at bounding box center [493, 161] width 327 height 35
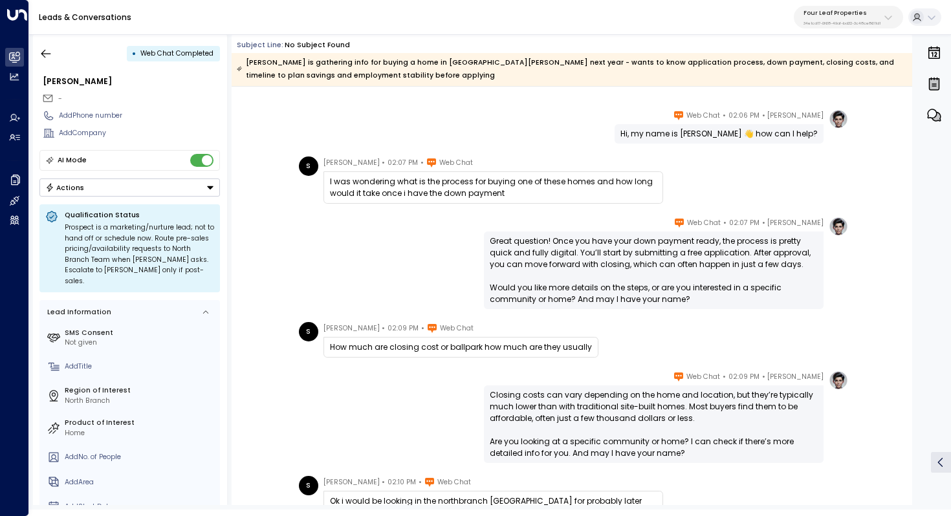
scroll to position [0, 0]
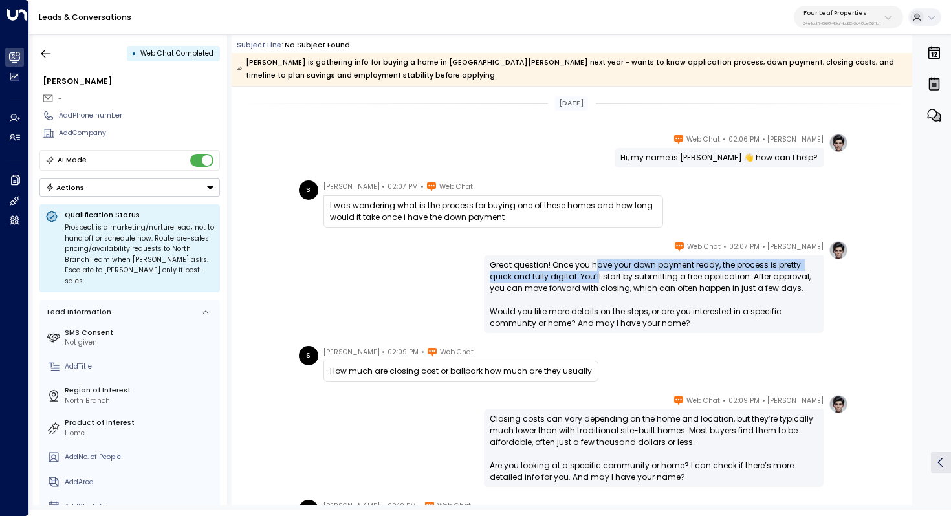
drag, startPoint x: 595, startPoint y: 264, endPoint x: 593, endPoint y: 274, distance: 9.8
click at [593, 274] on div "Great question! Once you have your down payment ready, the process is pretty qu…" at bounding box center [654, 294] width 328 height 70
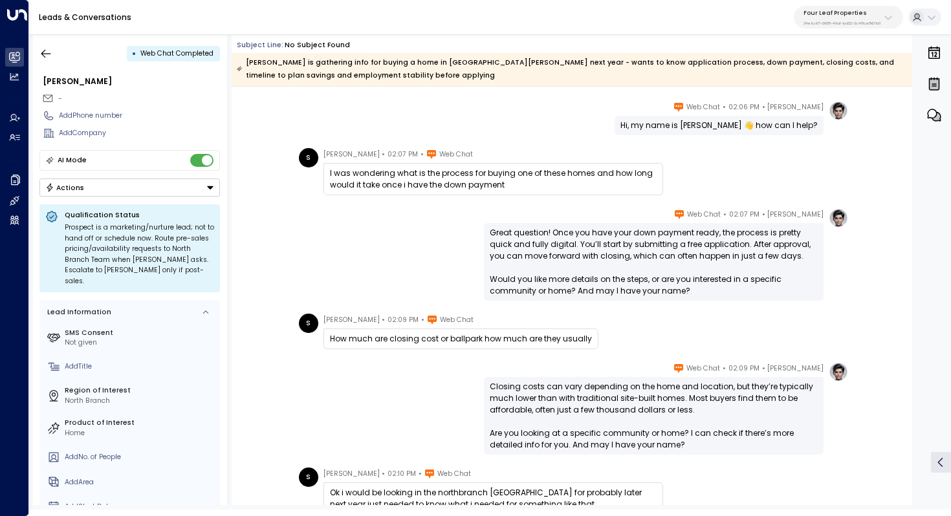
scroll to position [38, 0]
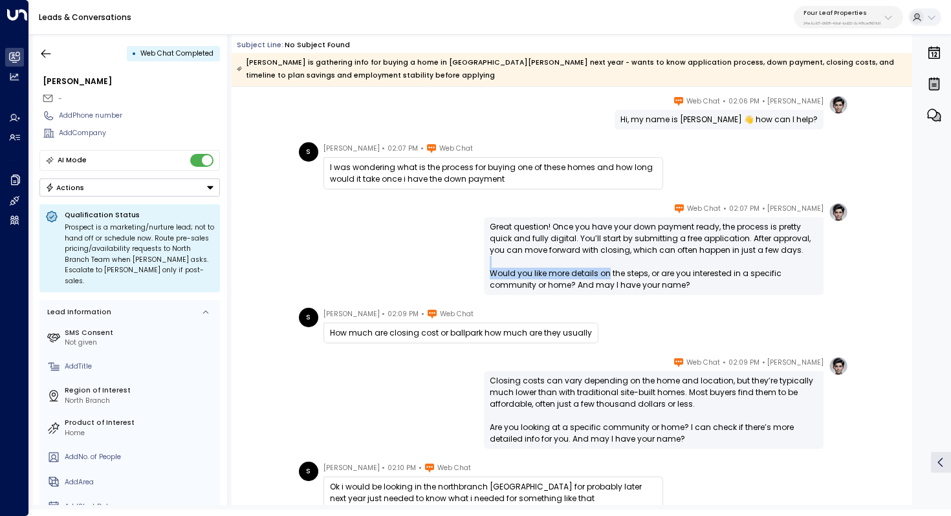
click at [605, 269] on div "Great question! Once you have your down payment ready, the process is pretty qu…" at bounding box center [654, 256] width 328 height 70
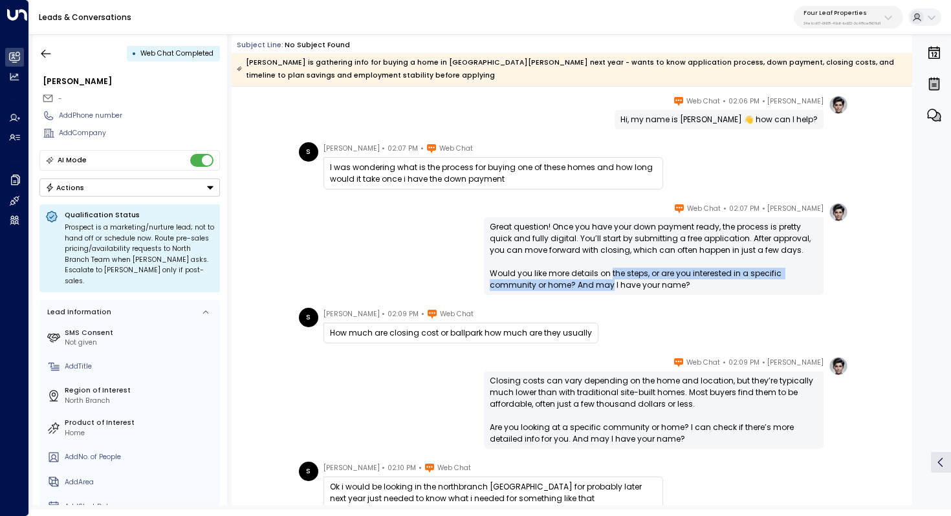
drag, startPoint x: 609, startPoint y: 269, endPoint x: 609, endPoint y: 282, distance: 12.9
click at [609, 282] on div "Great question! Once you have your down payment ready, the process is pretty qu…" at bounding box center [654, 256] width 328 height 70
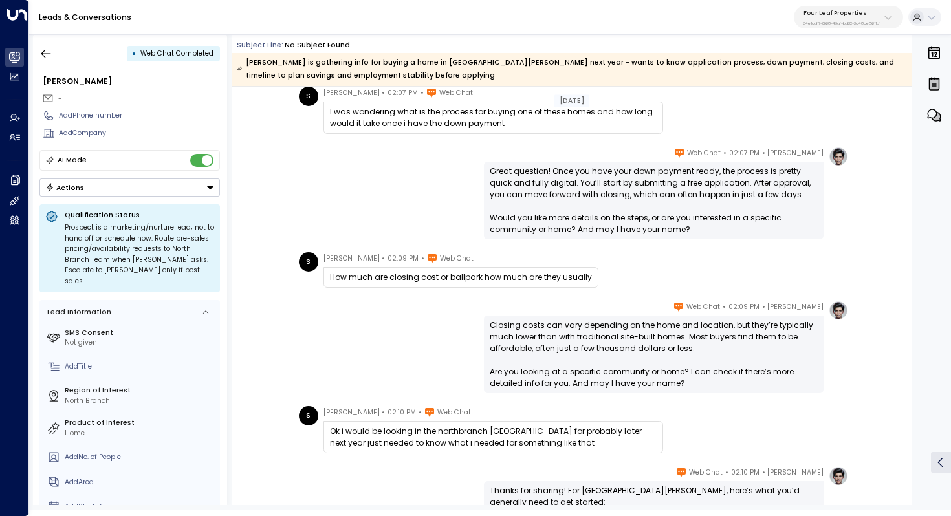
scroll to position [94, 0]
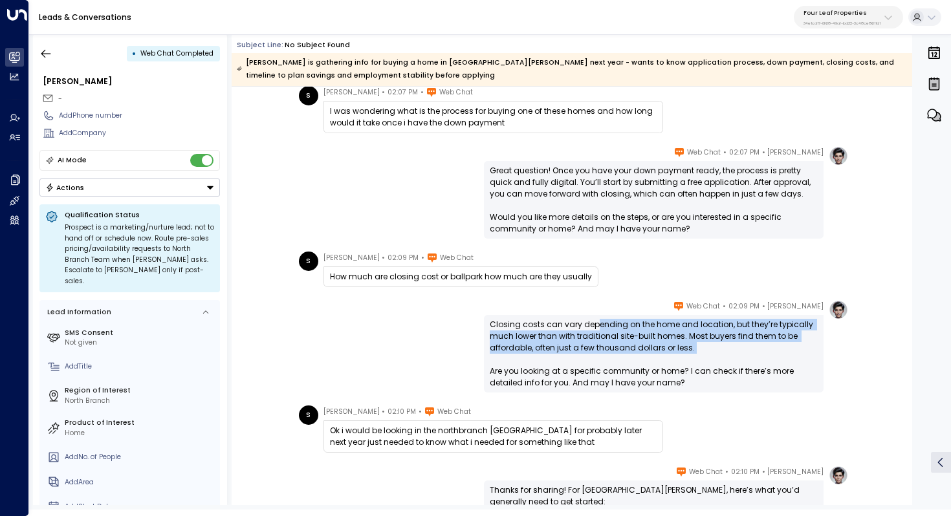
drag, startPoint x: 591, startPoint y: 326, endPoint x: 591, endPoint y: 358, distance: 31.7
click at [591, 358] on div "Closing costs can vary depending on the home and location, but they’re typicall…" at bounding box center [654, 354] width 328 height 70
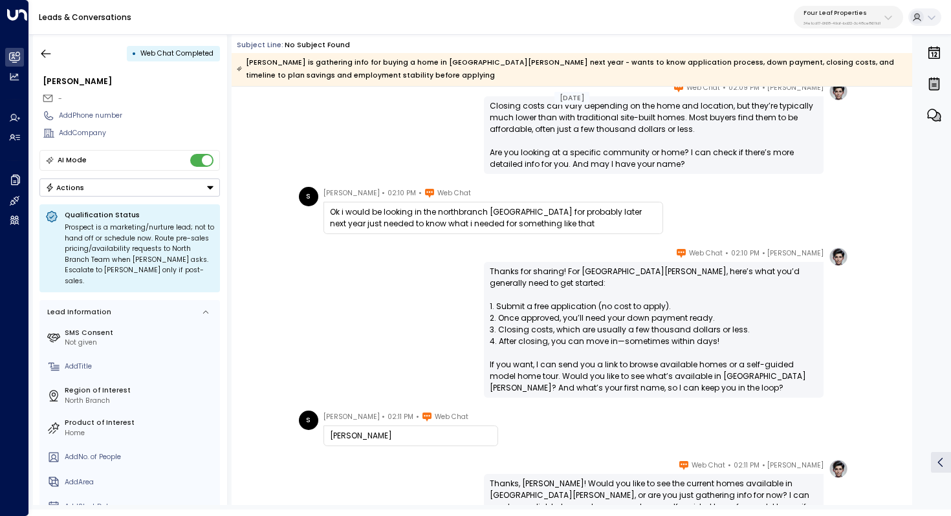
scroll to position [322, 0]
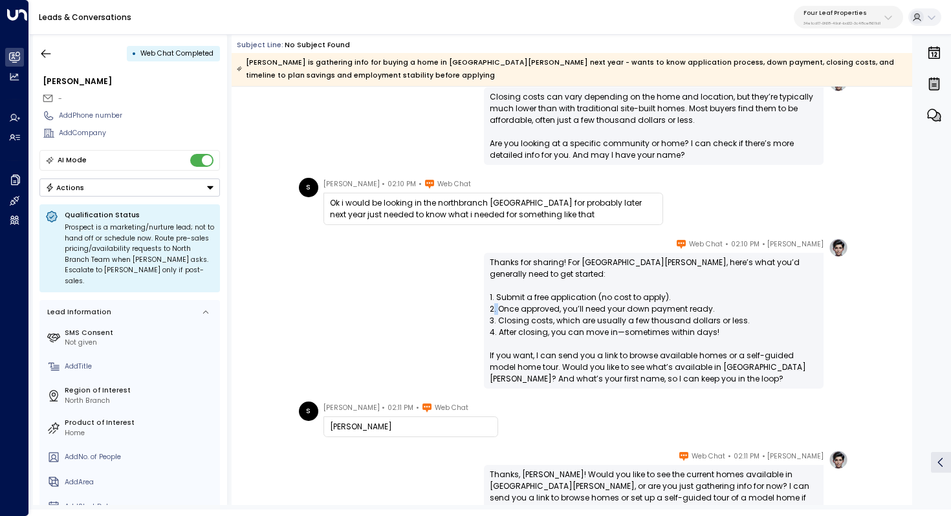
drag, startPoint x: 536, startPoint y: 305, endPoint x: 548, endPoint y: 305, distance: 12.3
click at [548, 305] on div "Thanks for sharing! For [GEOGRAPHIC_DATA][PERSON_NAME], here’s what you’d gener…" at bounding box center [654, 321] width 328 height 128
click at [582, 308] on div "Thanks for sharing! For [GEOGRAPHIC_DATA][PERSON_NAME], here’s what you’d gener…" at bounding box center [654, 321] width 328 height 128
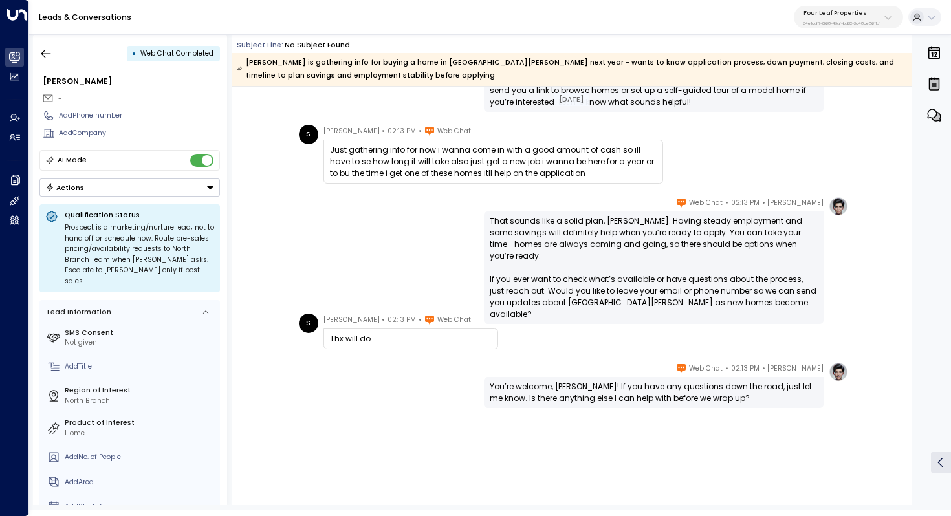
scroll to position [730, 0]
click at [47, 48] on icon "button" at bounding box center [45, 53] width 13 height 13
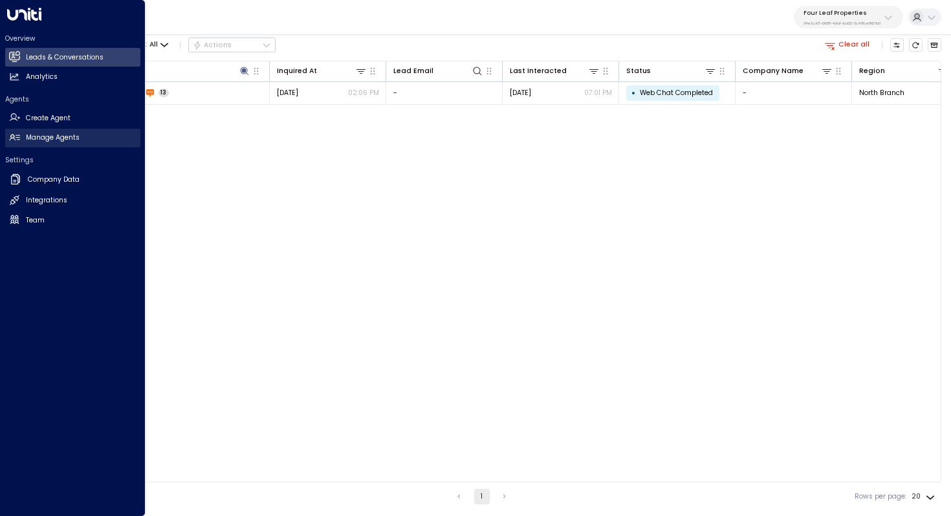
click at [39, 135] on h2 "Manage Agents" at bounding box center [53, 138] width 54 height 10
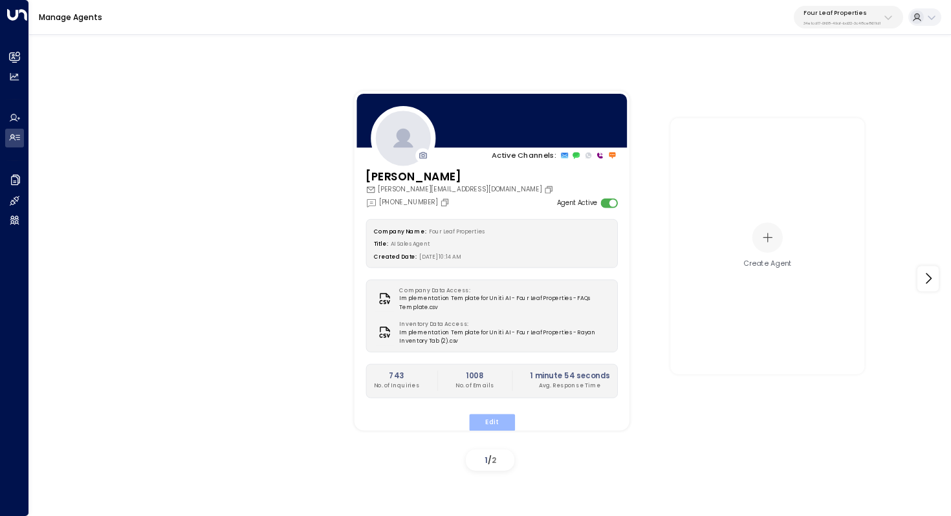
click at [492, 416] on button "Edit" at bounding box center [491, 422] width 46 height 17
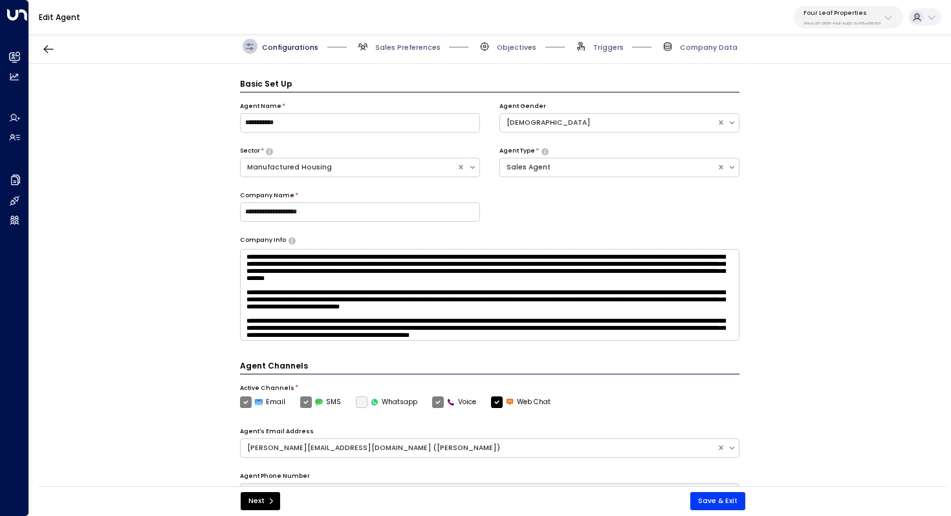
scroll to position [14, 0]
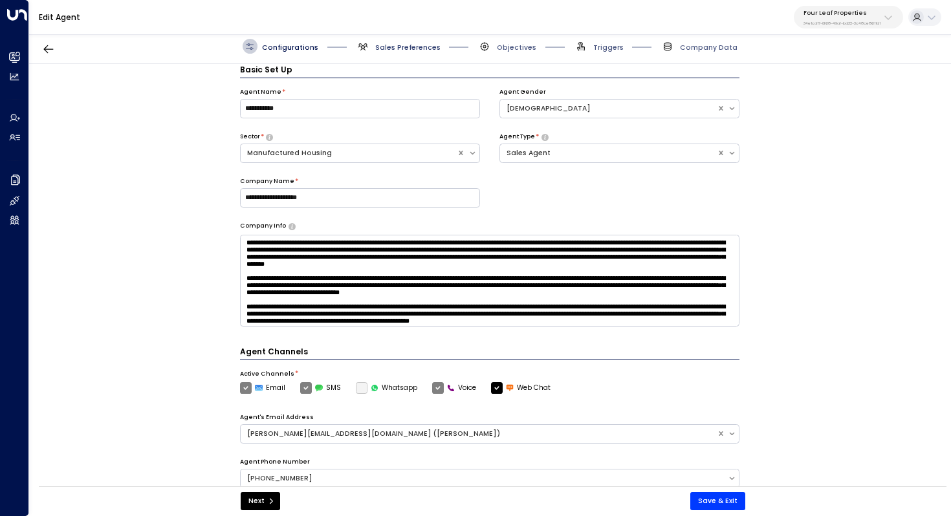
click at [397, 45] on span "Sales Preferences" at bounding box center [407, 48] width 65 height 10
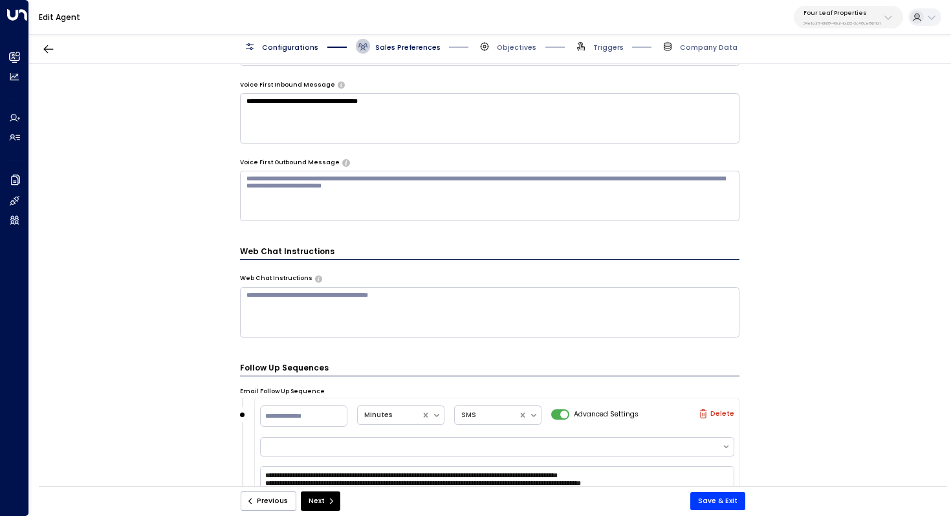
scroll to position [998, 0]
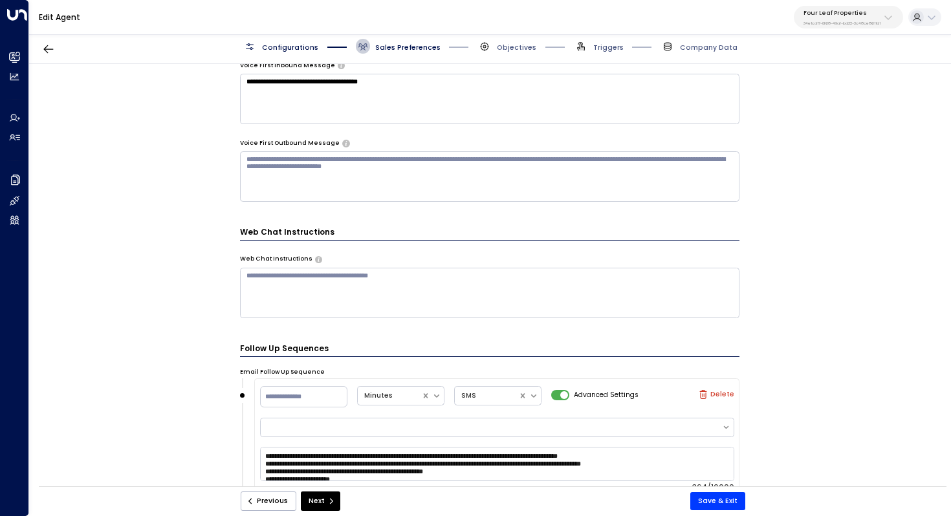
click at [826, 13] on p "Four Leaf Properties" at bounding box center [842, 13] width 77 height 8
type input "***"
click at [830, 78] on div "Hawthorn ID: 33332e4c-23b5-45a2-9007-0d0a9f804fa6" at bounding box center [870, 88] width 138 height 20
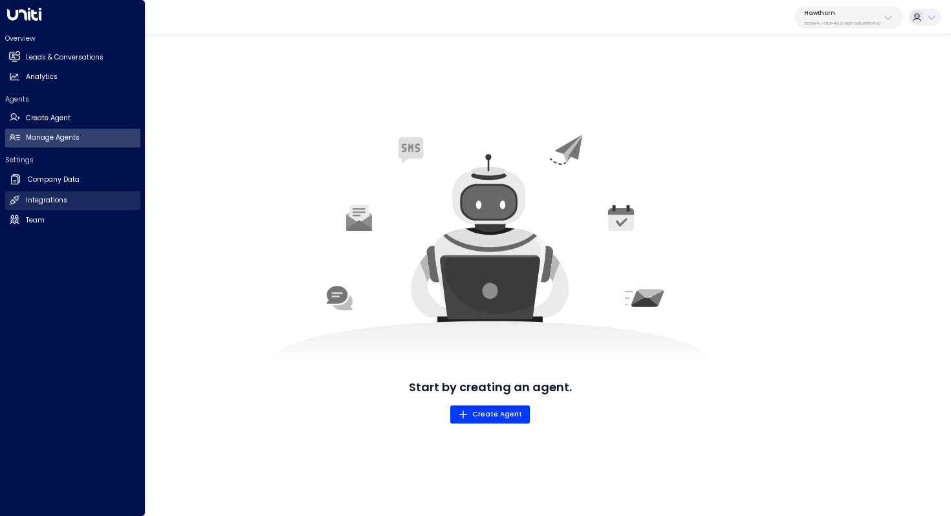
click at [35, 196] on h2 "Integrations" at bounding box center [46, 200] width 41 height 10
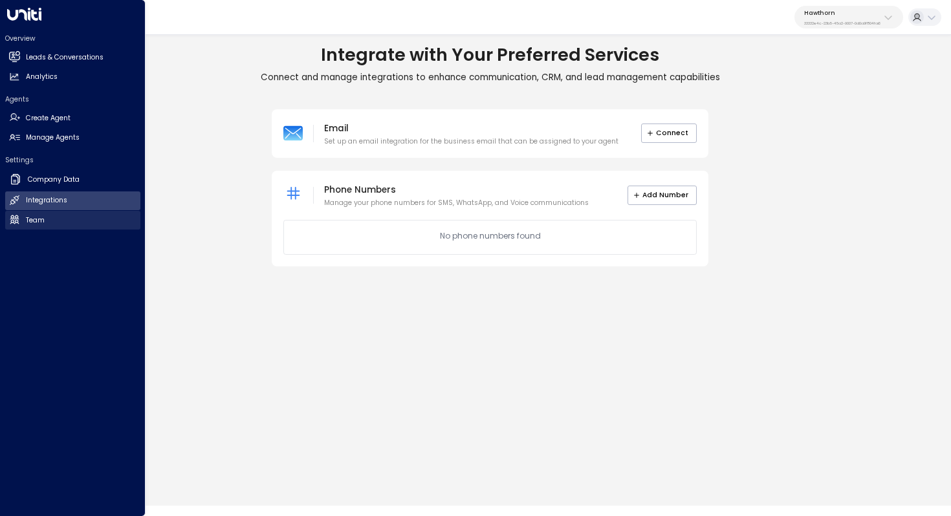
click at [43, 223] on h2 "Team" at bounding box center [35, 220] width 19 height 10
